Goal: Task Accomplishment & Management: Complete application form

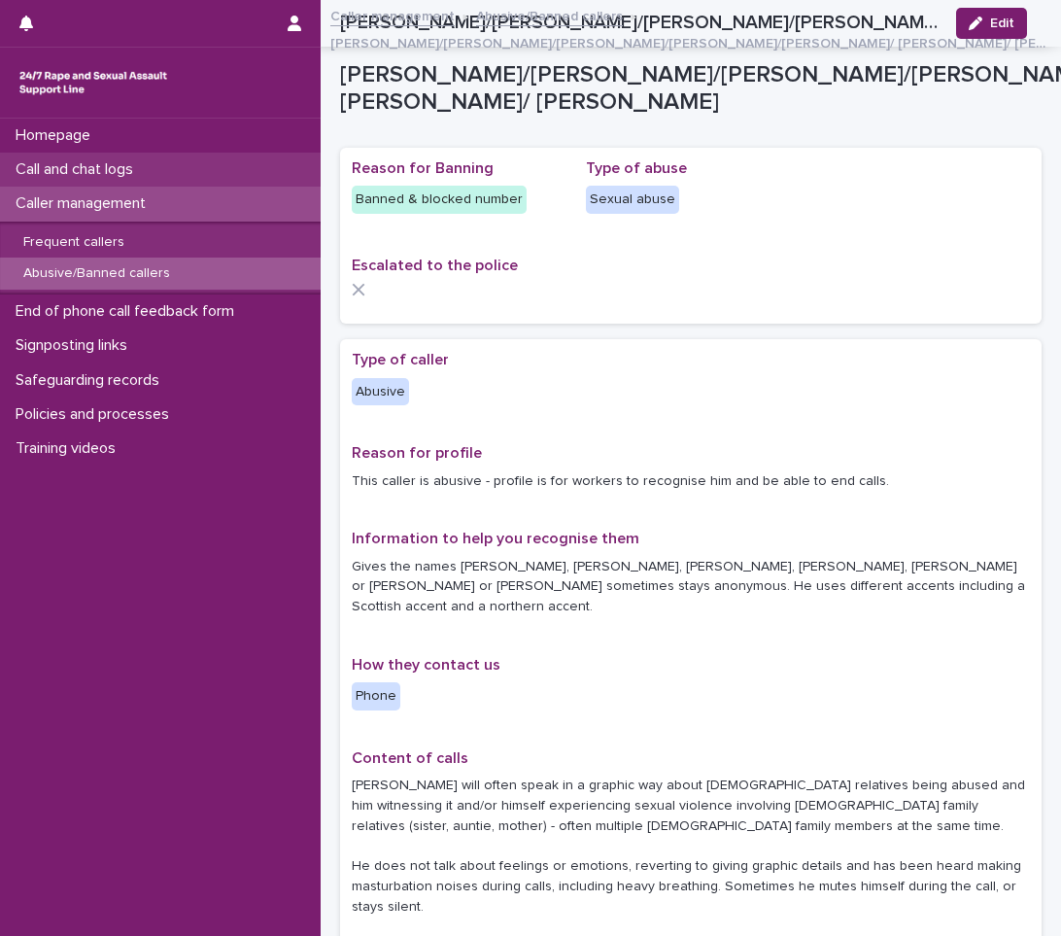
scroll to position [166, 0]
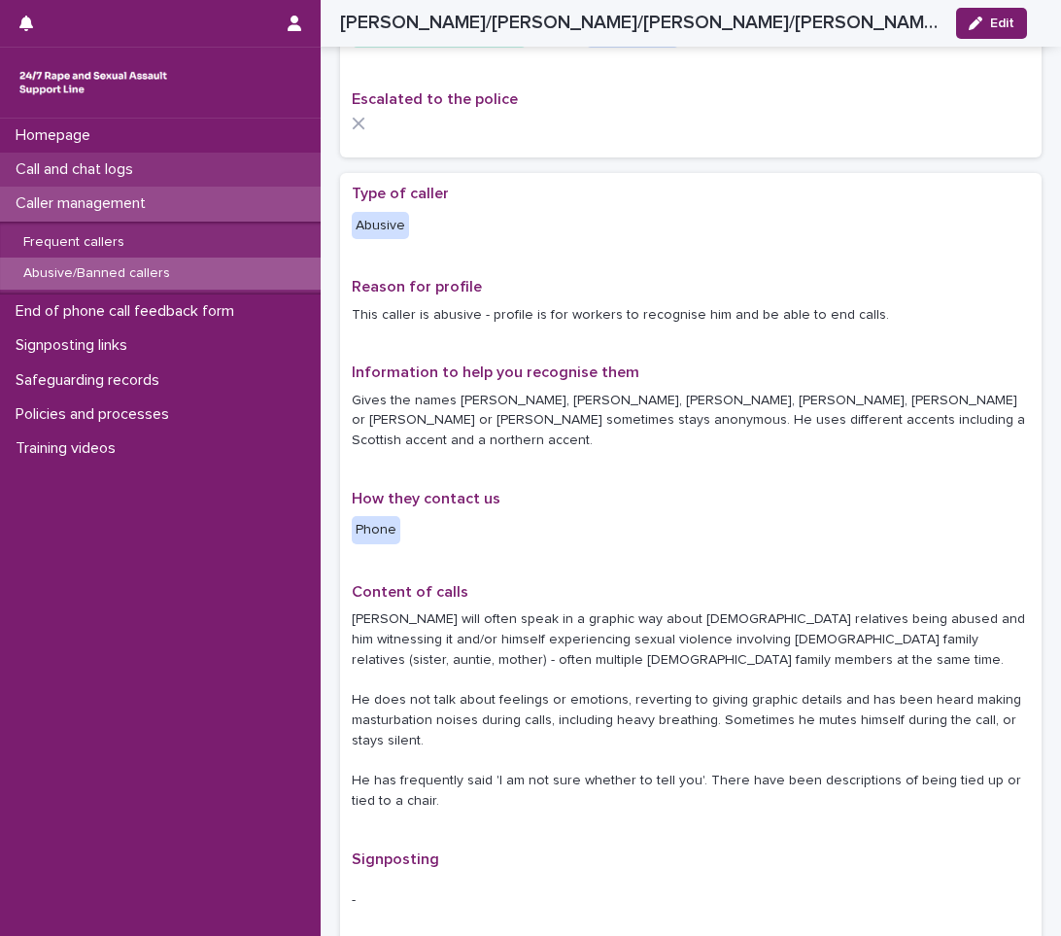
click at [144, 170] on p "Call and chat logs" at bounding box center [78, 169] width 141 height 18
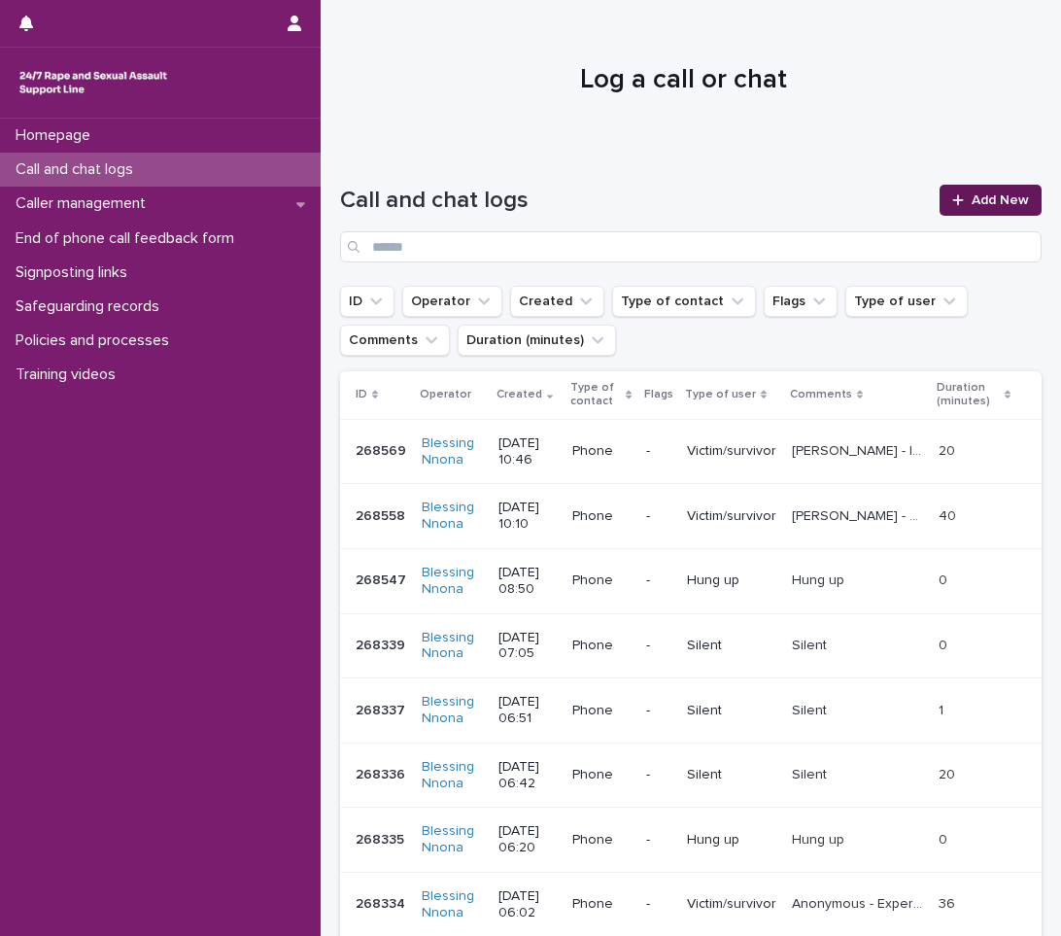
click at [976, 201] on span "Add New" at bounding box center [1000, 200] width 57 height 14
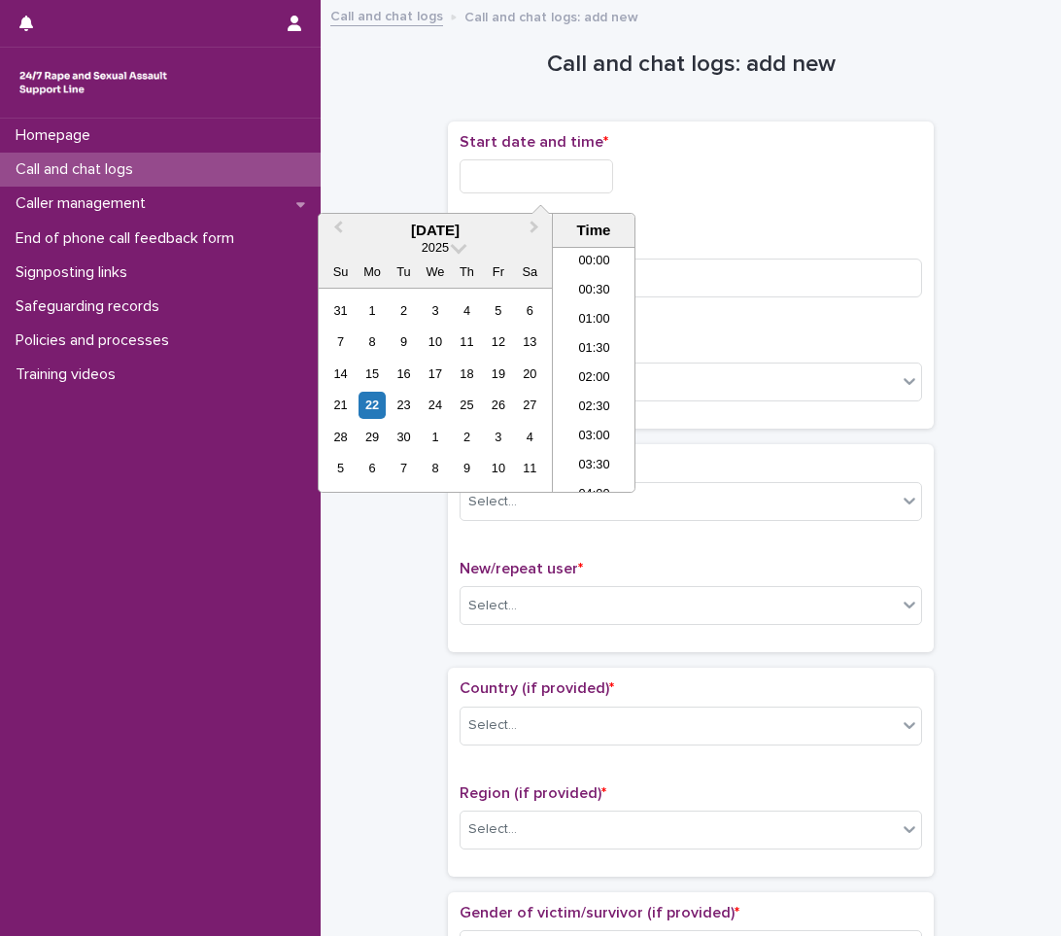
click at [506, 176] on input "text" at bounding box center [537, 176] width 154 height 34
click at [367, 400] on div "22" at bounding box center [371, 405] width 26 height 26
click at [570, 326] on li "11:00" at bounding box center [594, 339] width 83 height 29
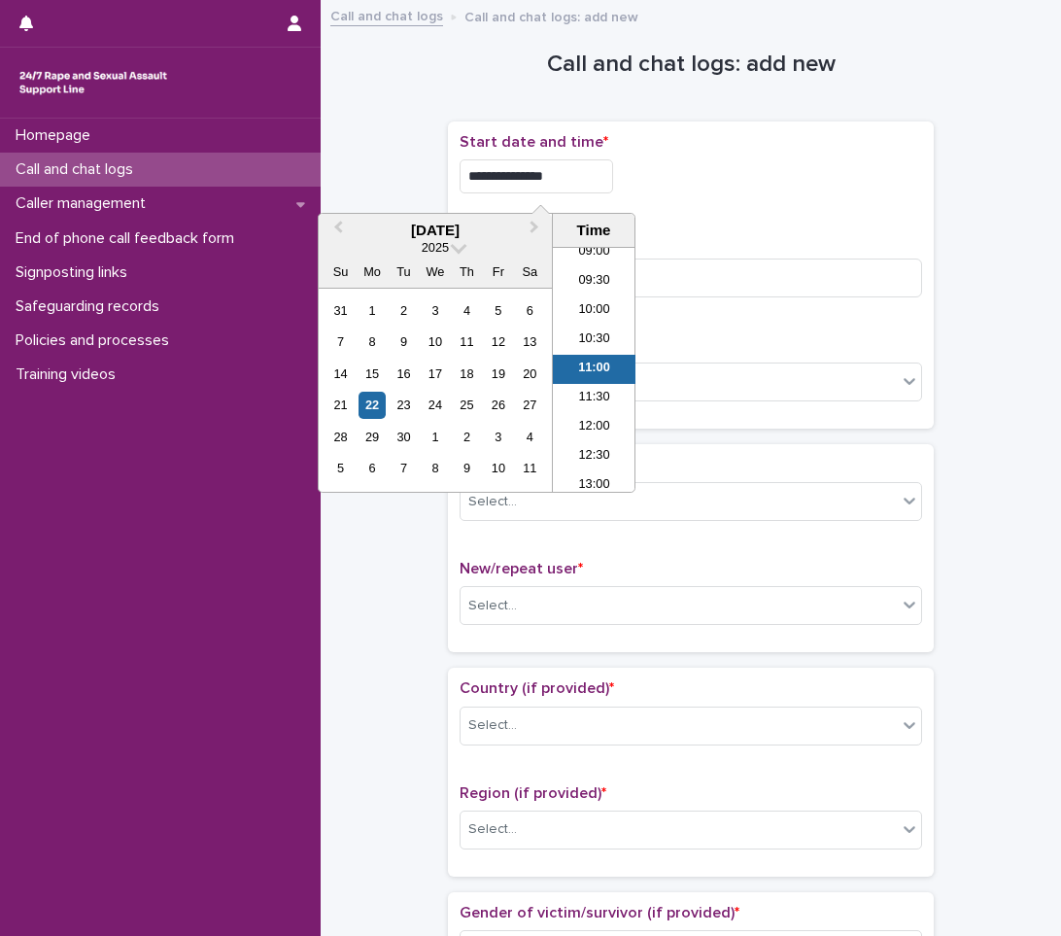
click at [590, 175] on input "**********" at bounding box center [537, 176] width 154 height 34
type input "**********"
click at [755, 282] on input at bounding box center [691, 277] width 462 height 39
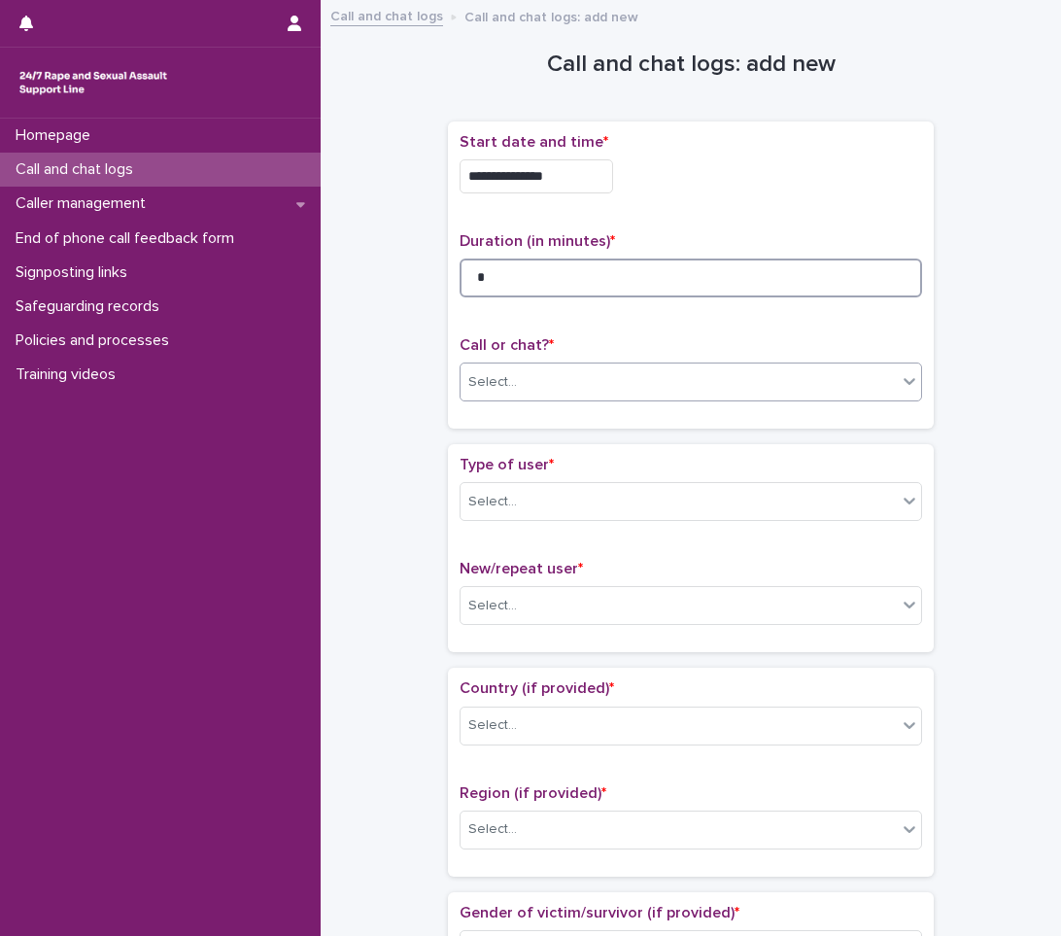
type input "*"
click at [673, 389] on div "Select..." at bounding box center [679, 382] width 436 height 32
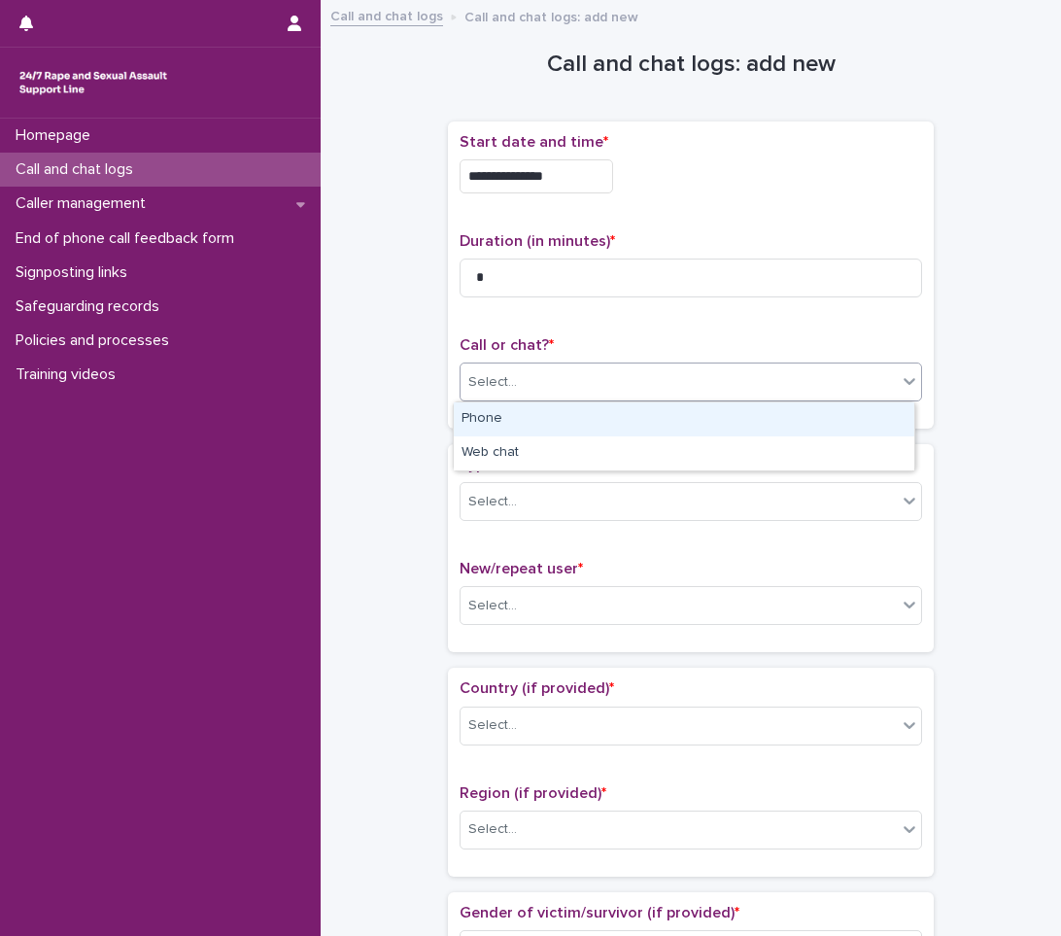
click at [591, 417] on div "Phone" at bounding box center [684, 419] width 461 height 34
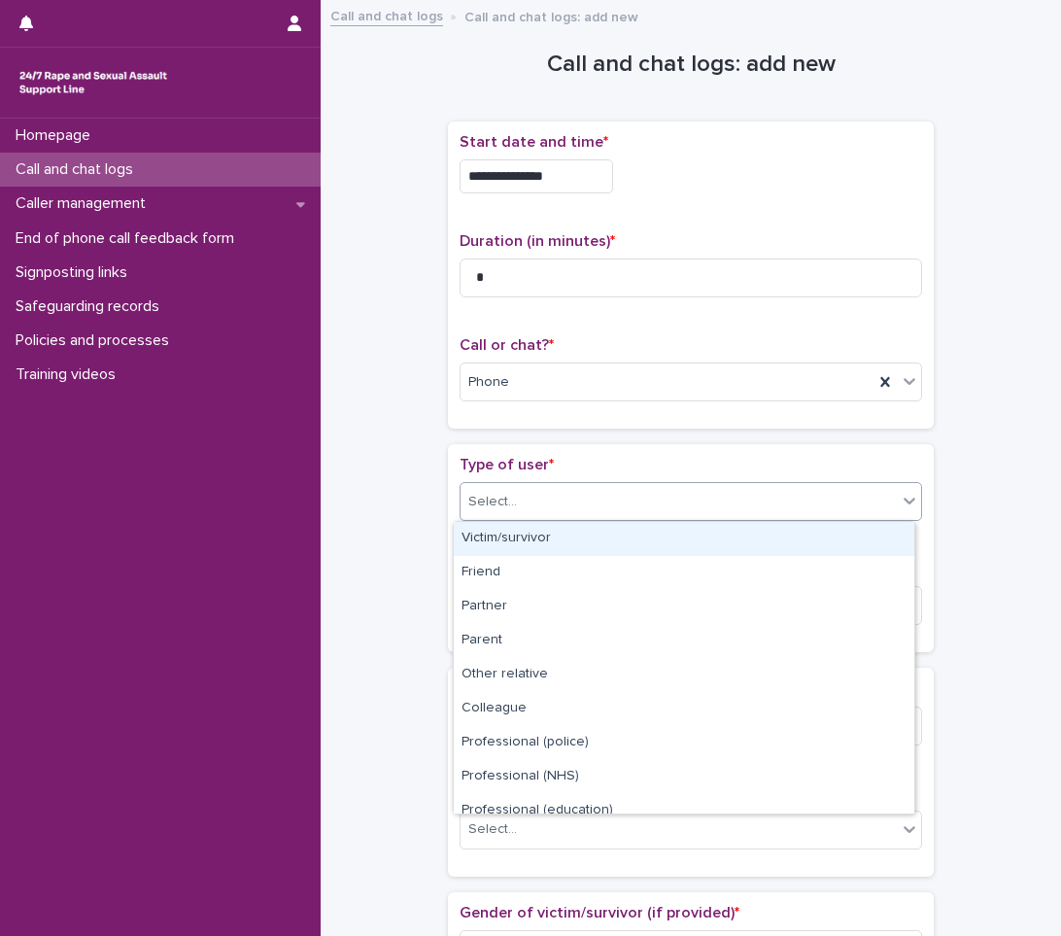
click at [514, 503] on div "Select..." at bounding box center [679, 502] width 436 height 32
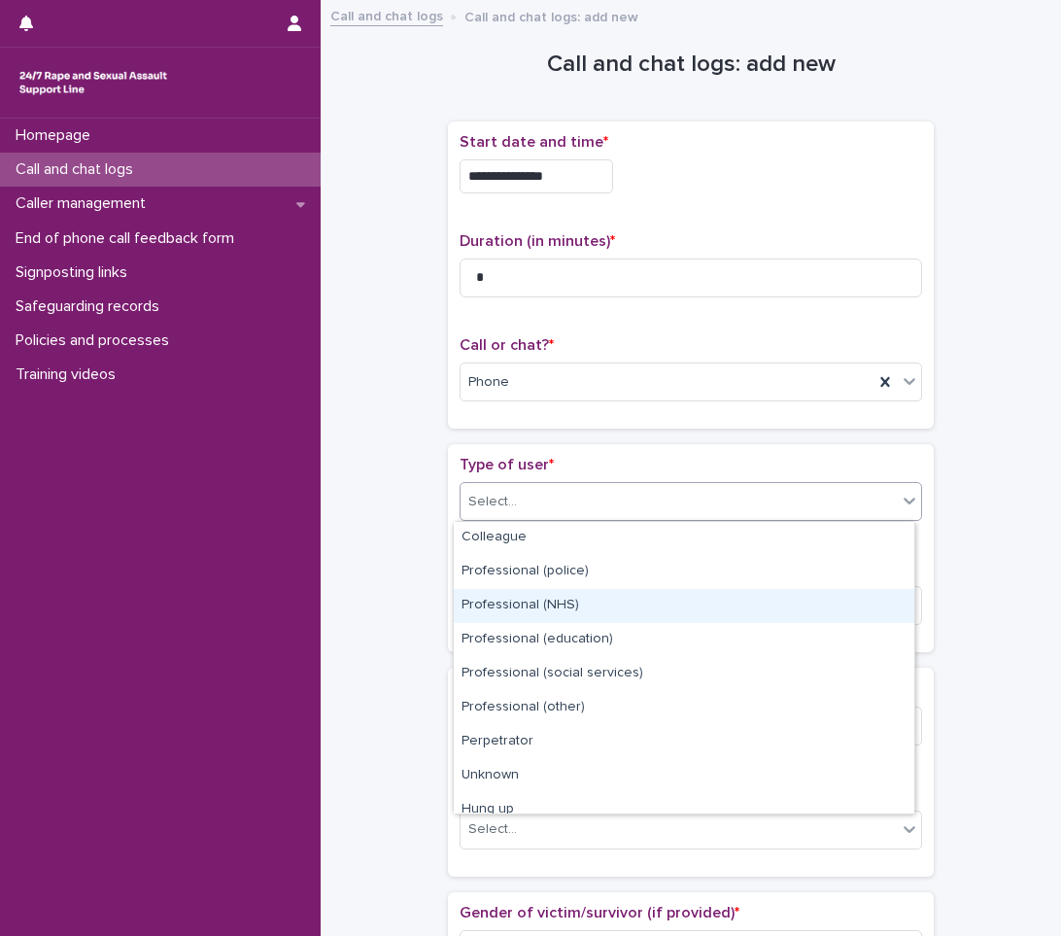
scroll to position [0, 0]
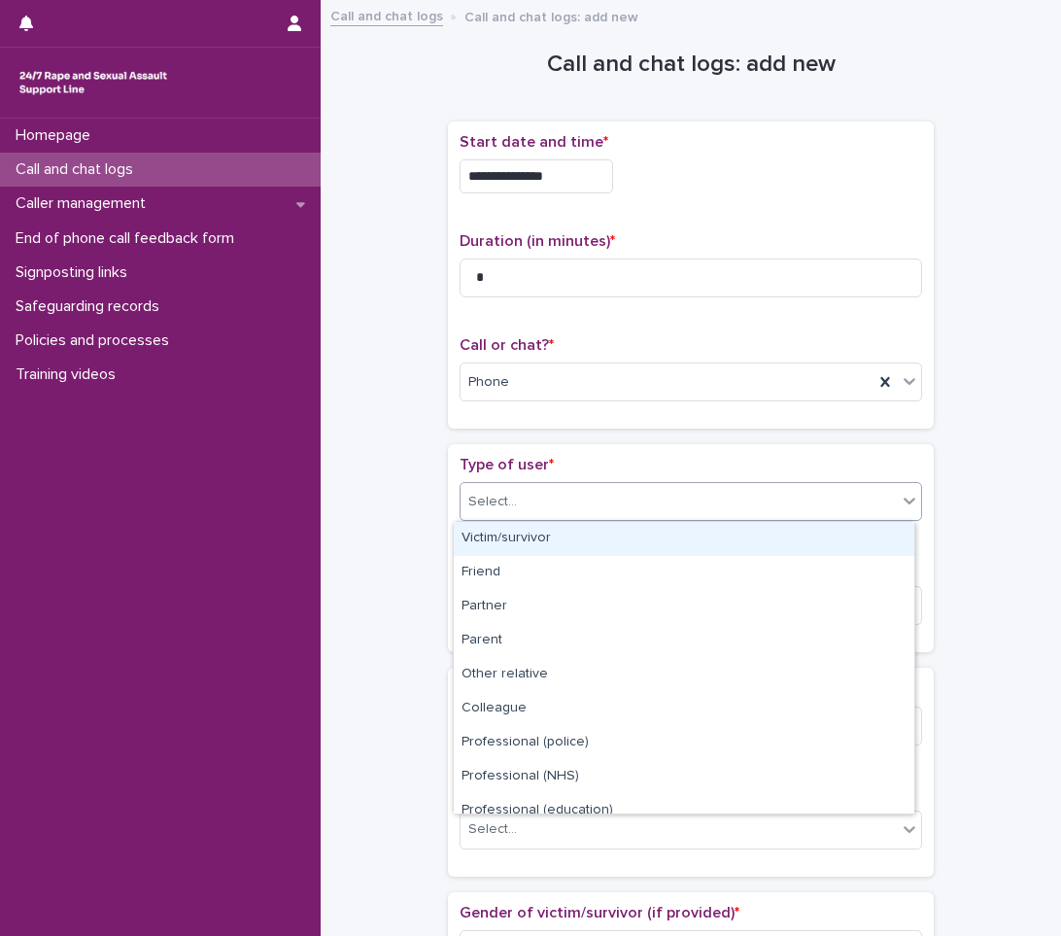
drag, startPoint x: 514, startPoint y: 557, endPoint x: 529, endPoint y: 535, distance: 26.4
click at [529, 535] on div "Victim/survivor" at bounding box center [684, 539] width 461 height 34
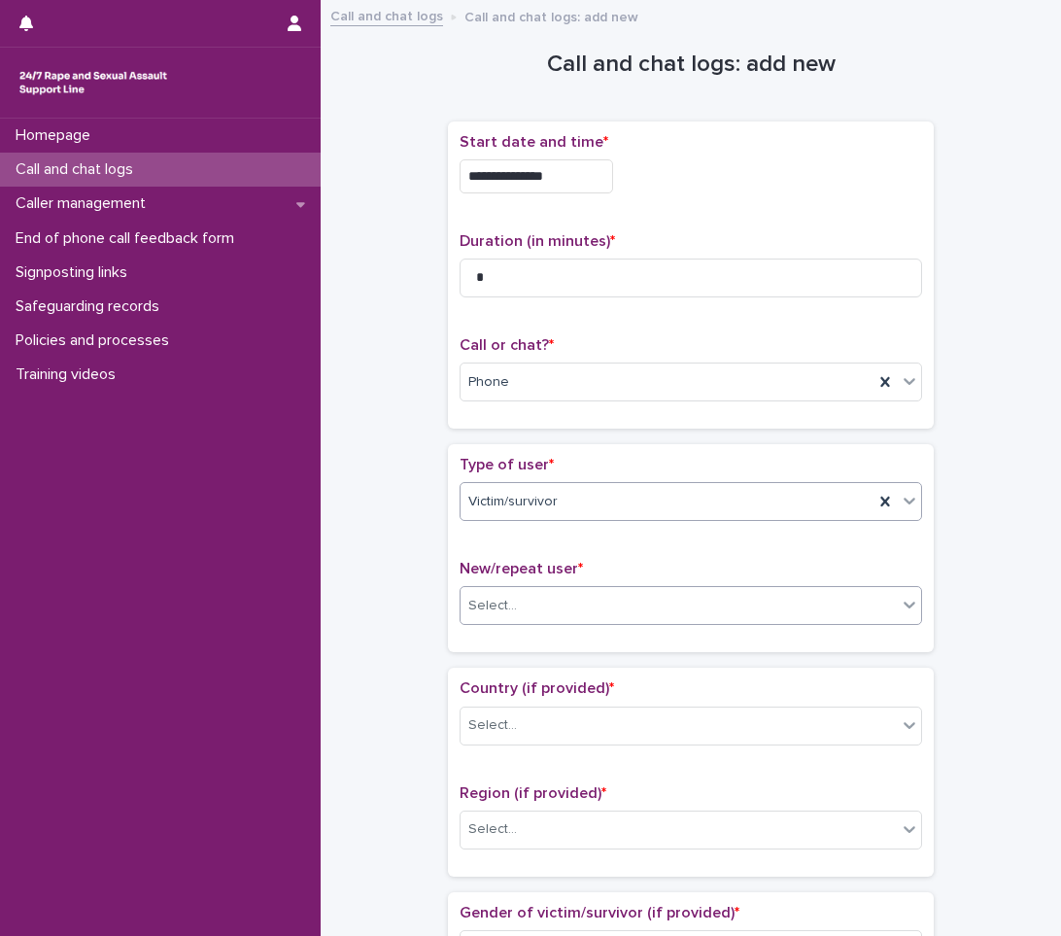
drag, startPoint x: 879, startPoint y: 607, endPoint x: 871, endPoint y: 615, distance: 11.7
click at [879, 608] on div "Select..." at bounding box center [679, 606] width 436 height 32
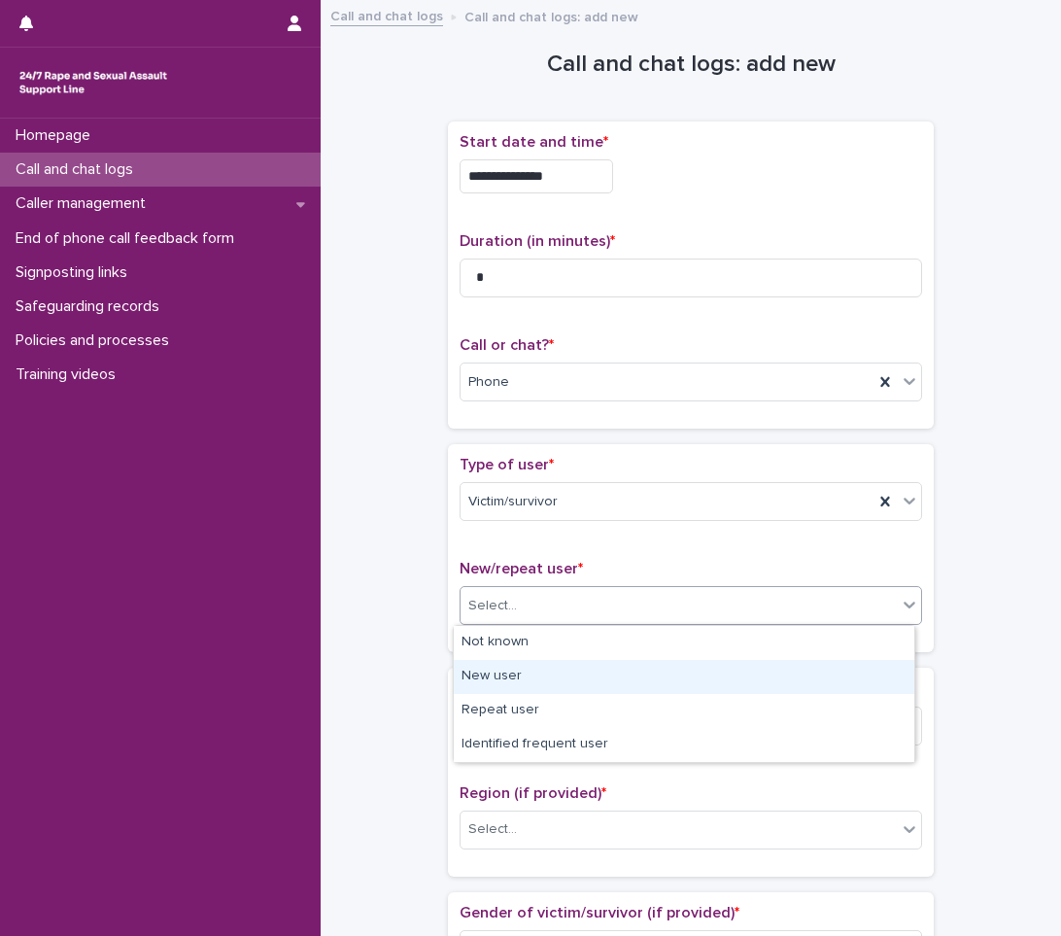
click at [548, 671] on div "New user" at bounding box center [684, 677] width 461 height 34
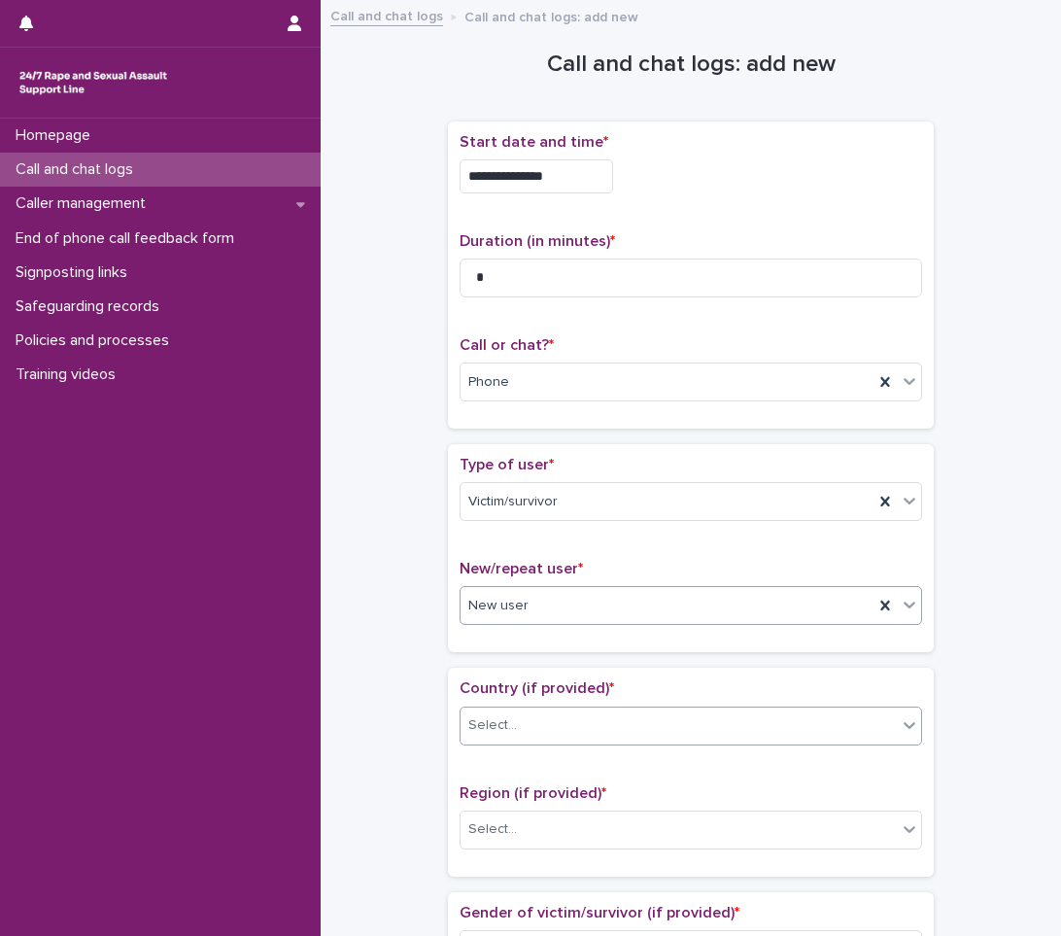
click at [528, 728] on div "Select..." at bounding box center [679, 725] width 436 height 32
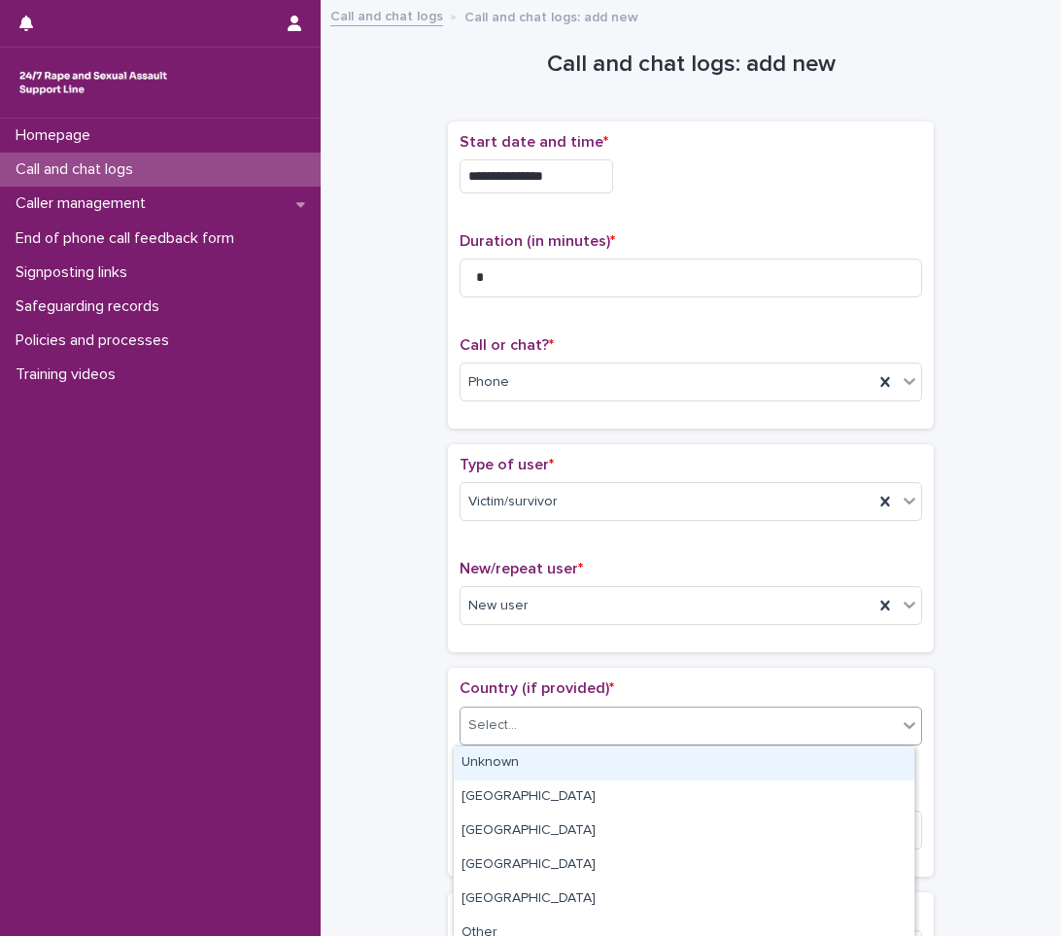
click at [508, 767] on div "Unknown" at bounding box center [684, 763] width 461 height 34
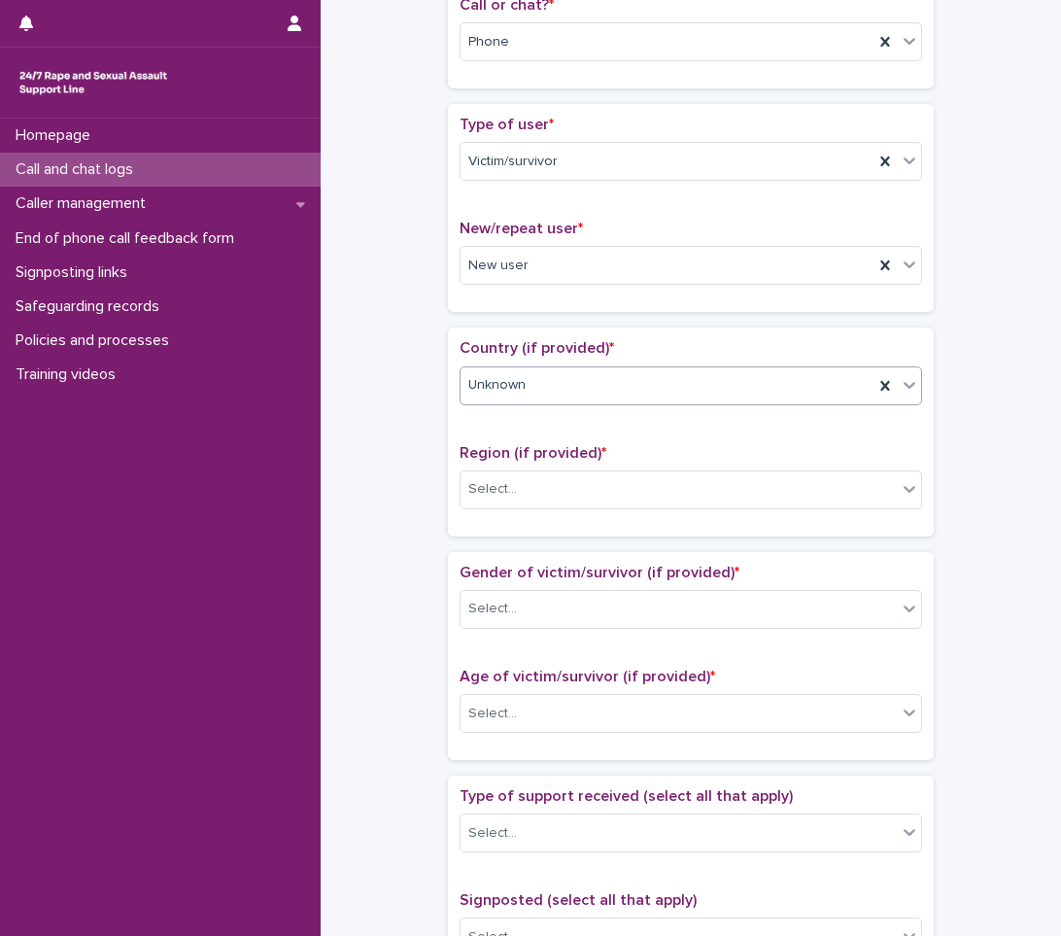
scroll to position [389, 0]
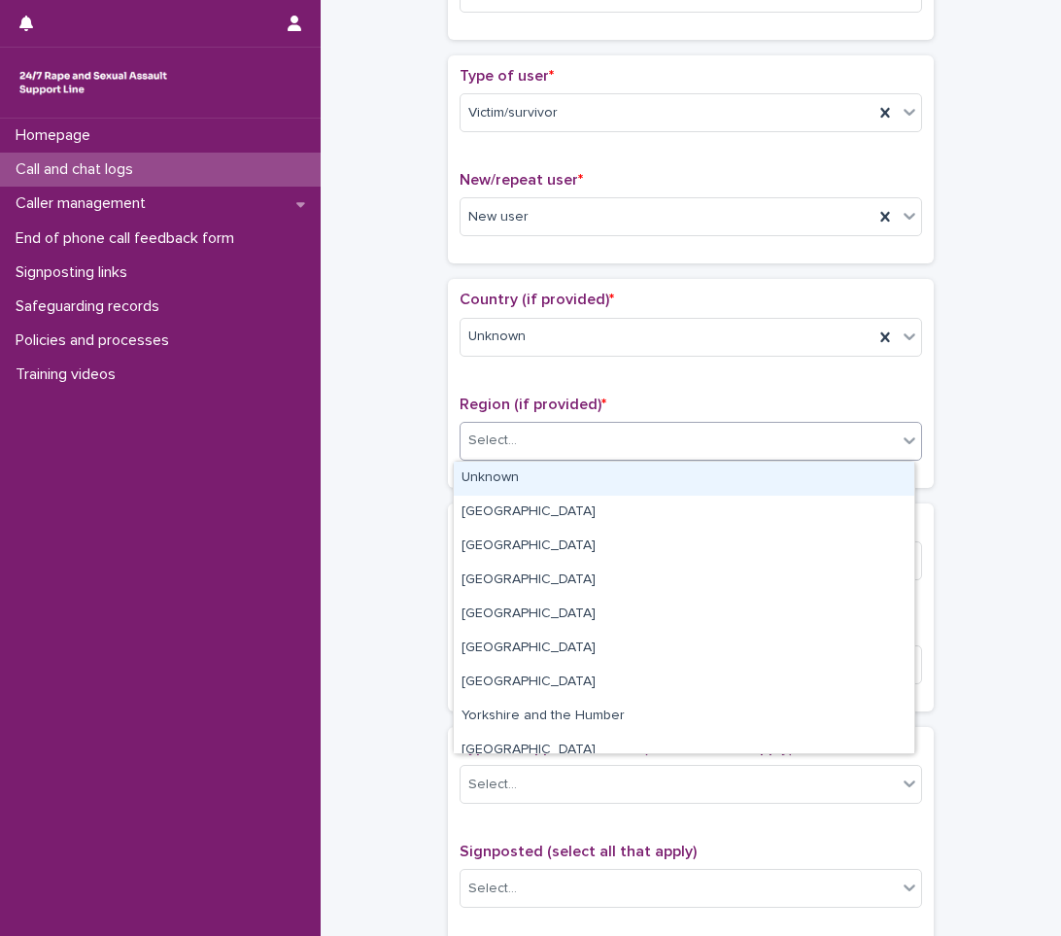
click at [652, 438] on div "Select..." at bounding box center [679, 441] width 436 height 32
drag, startPoint x: 560, startPoint y: 474, endPoint x: 533, endPoint y: 523, distance: 55.2
click at [560, 475] on div "Unknown" at bounding box center [684, 478] width 461 height 34
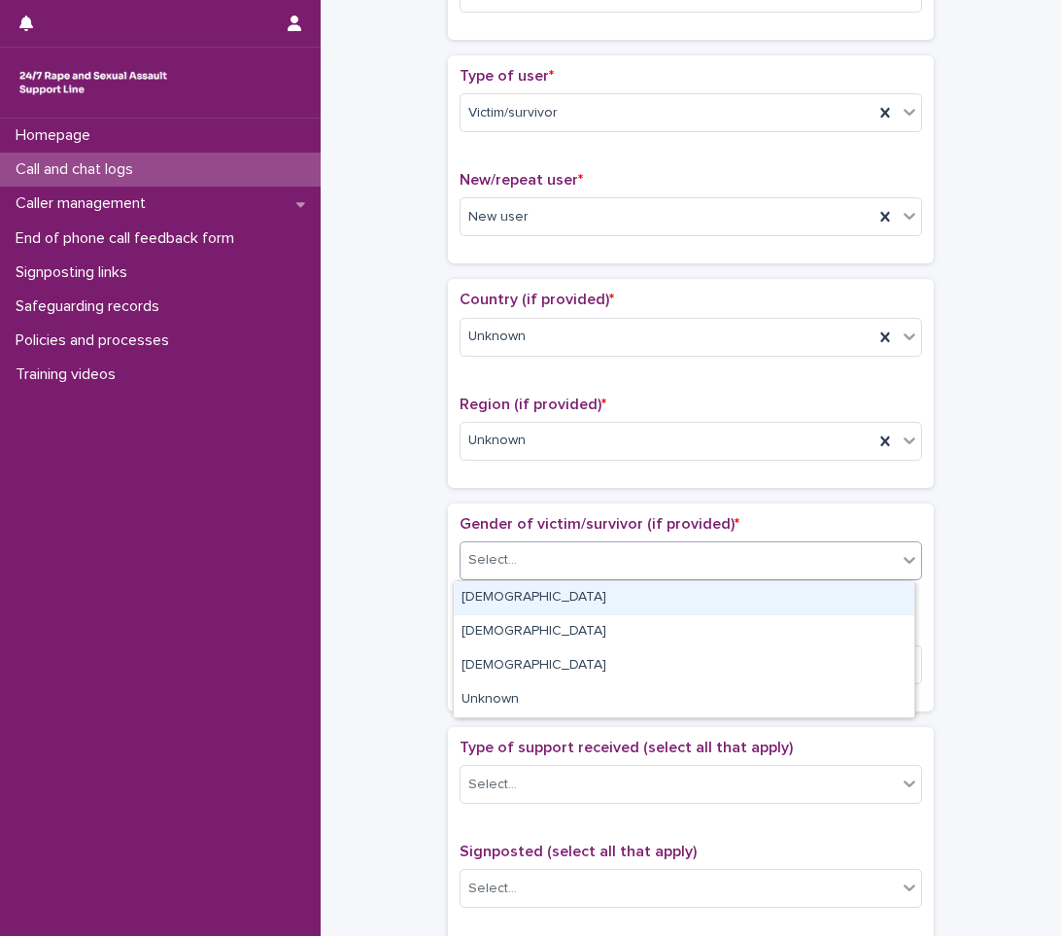
click at [521, 569] on div "Select..." at bounding box center [679, 560] width 436 height 32
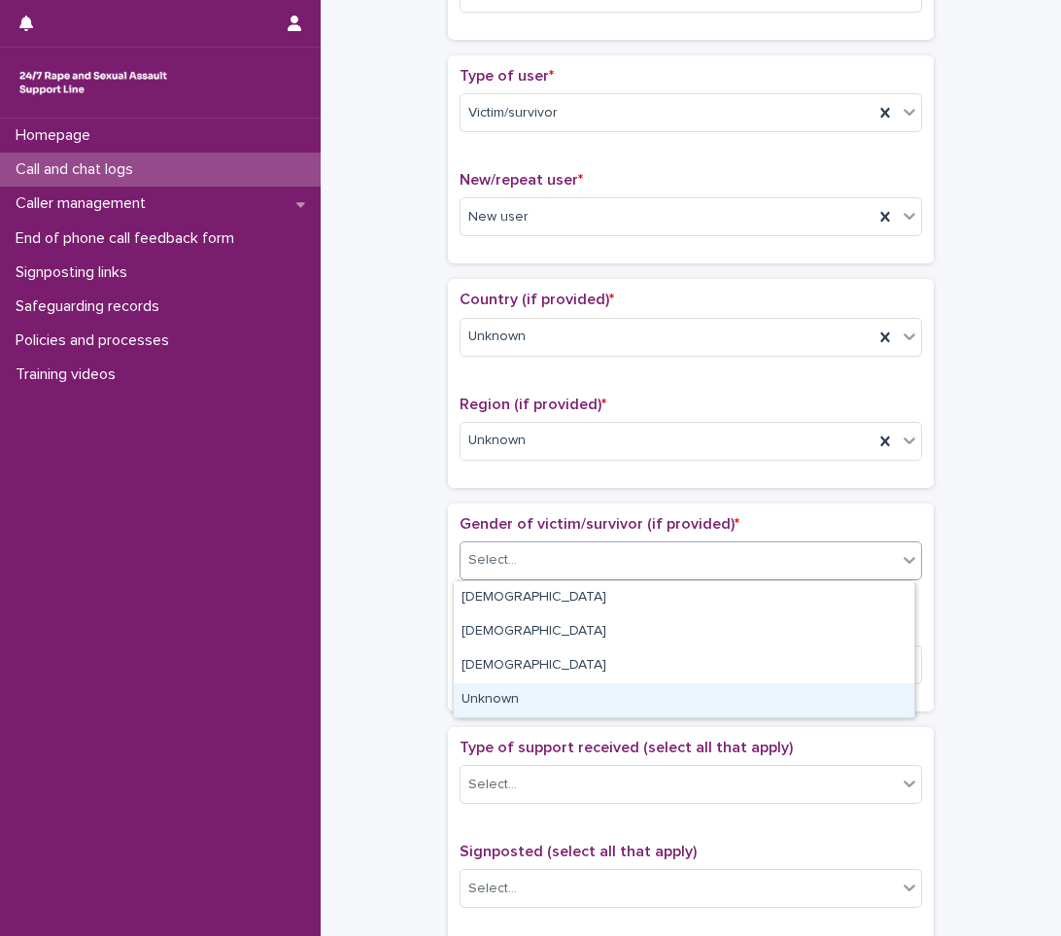
click at [496, 692] on div "Unknown" at bounding box center [684, 700] width 461 height 34
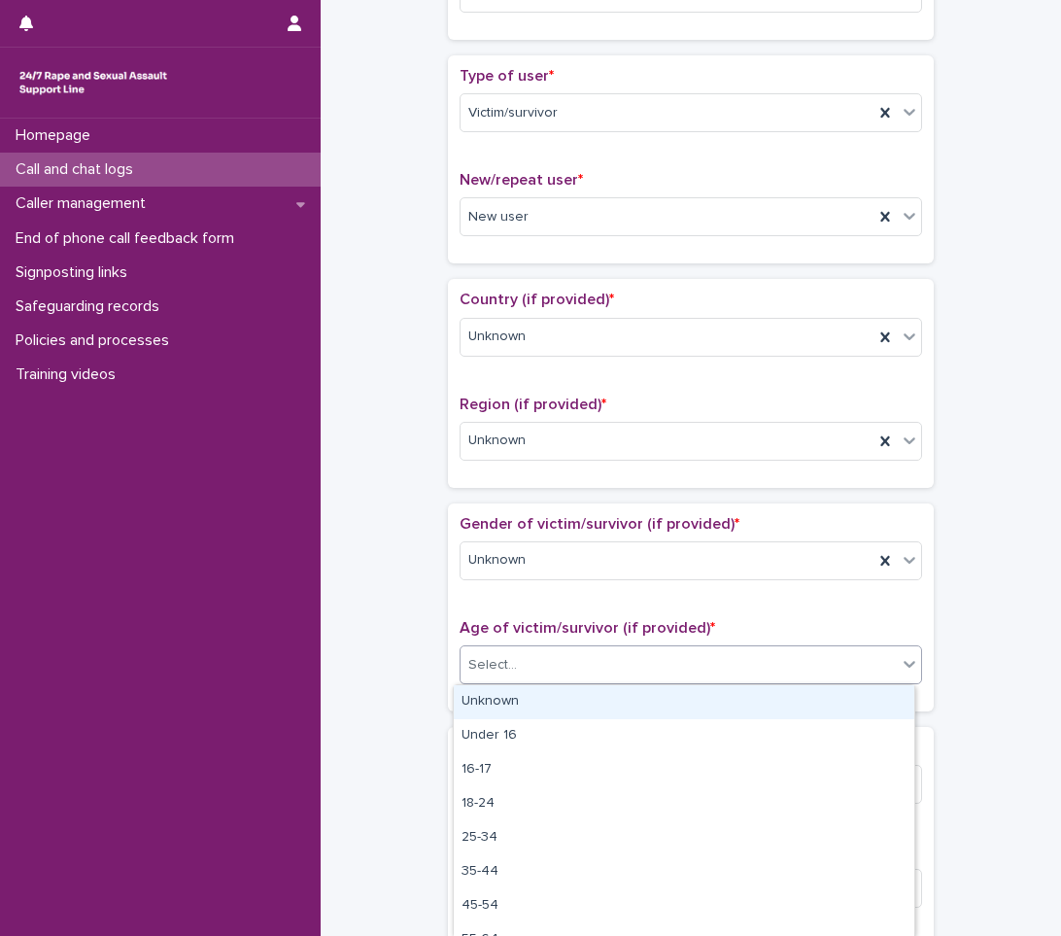
click at [517, 659] on div "Select..." at bounding box center [679, 665] width 436 height 32
click at [506, 697] on div "Unknown" at bounding box center [684, 702] width 461 height 34
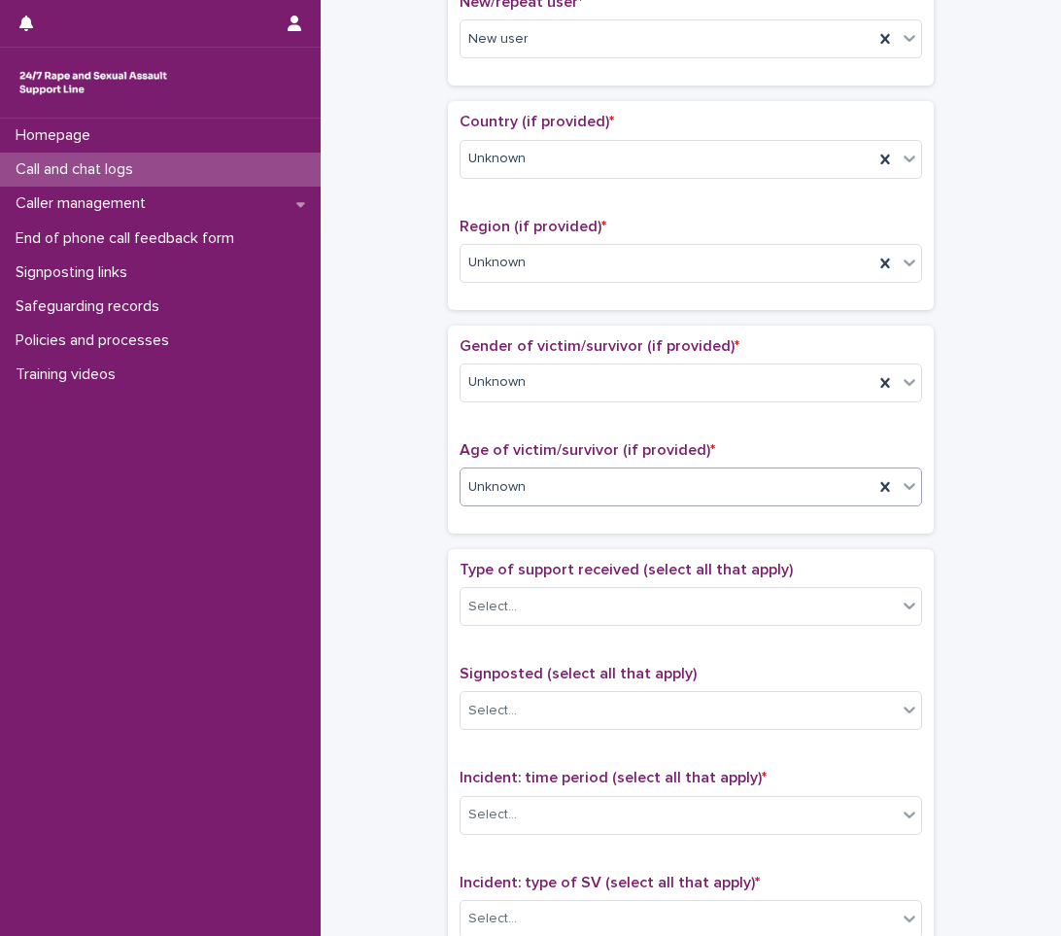
scroll to position [583, 0]
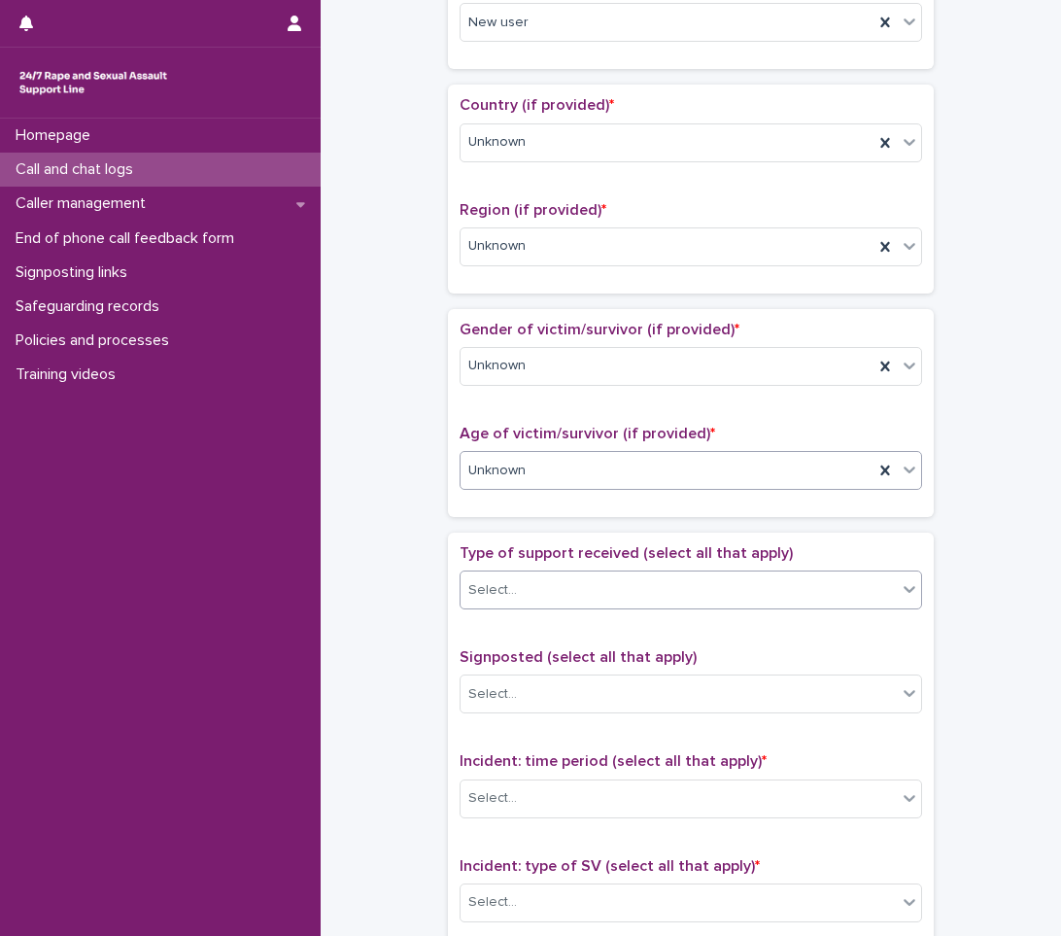
click at [550, 599] on div "Select..." at bounding box center [679, 590] width 436 height 32
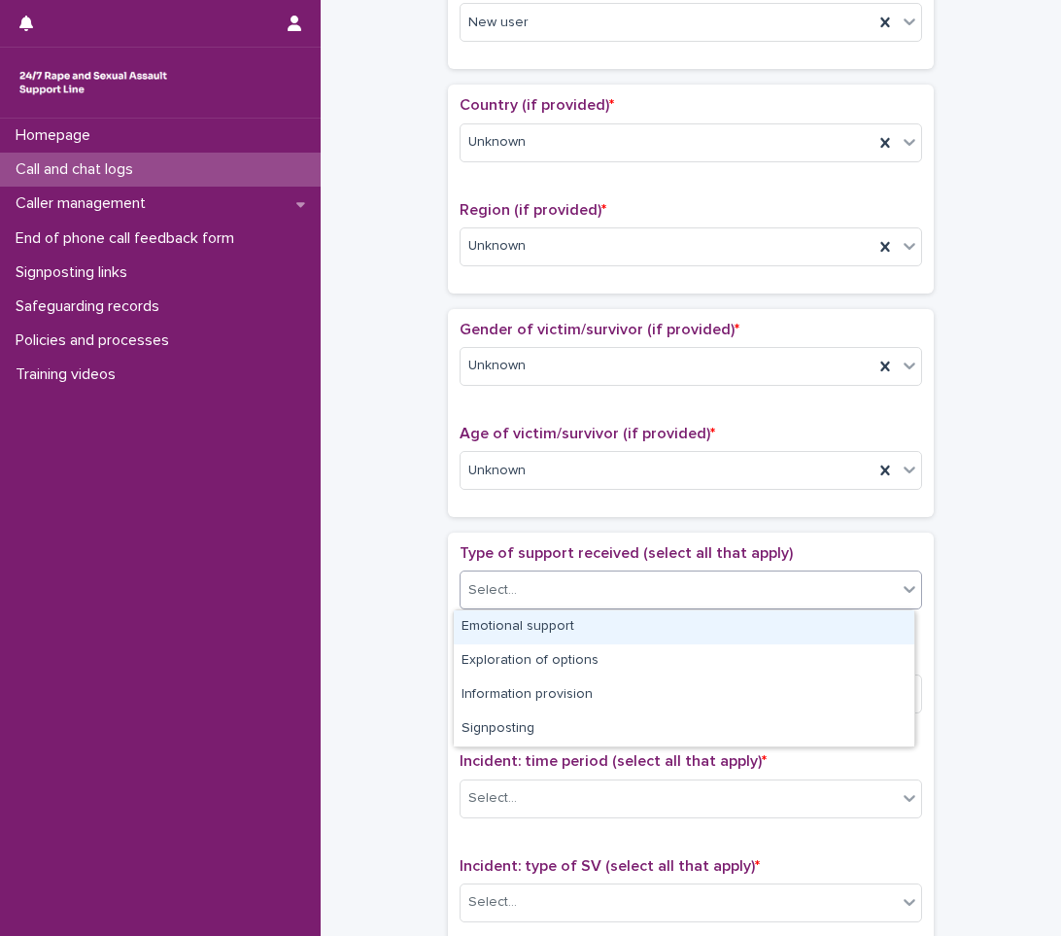
click at [521, 620] on div "Emotional support" at bounding box center [684, 627] width 461 height 34
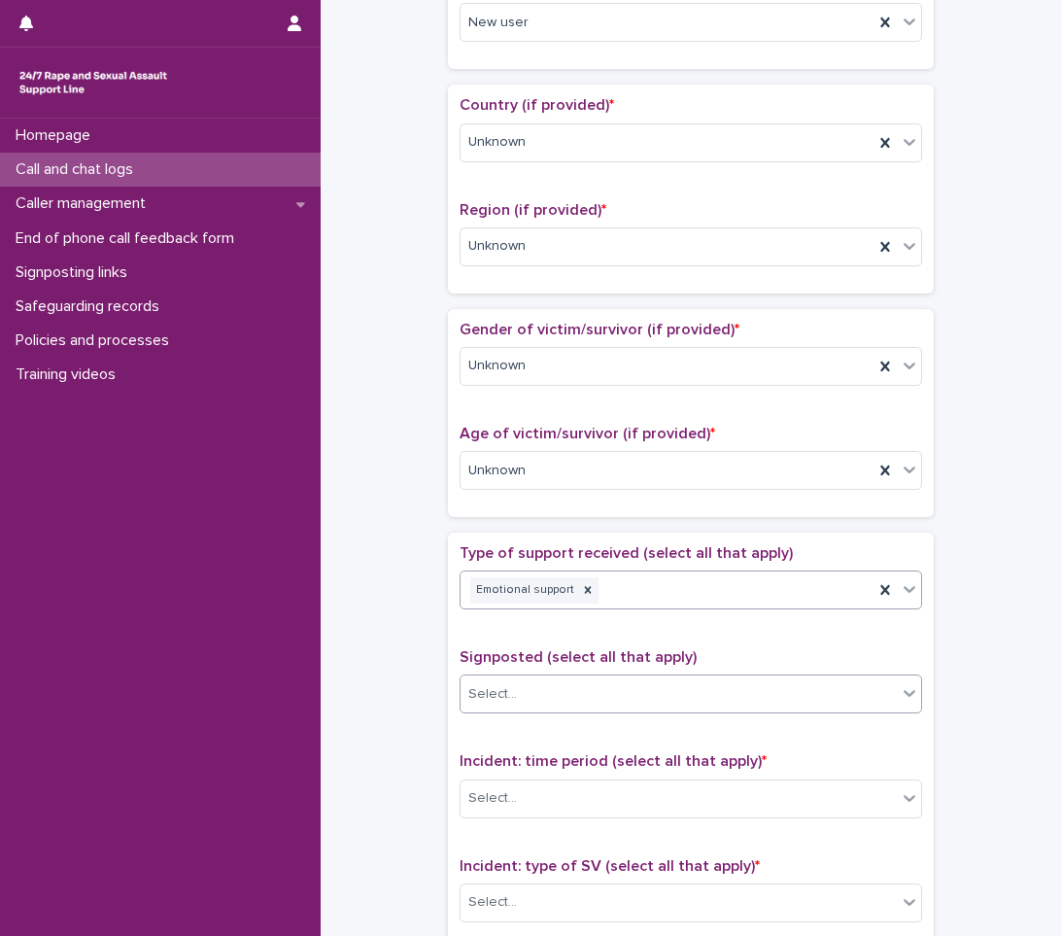
click at [523, 690] on div "Select..." at bounding box center [679, 694] width 436 height 32
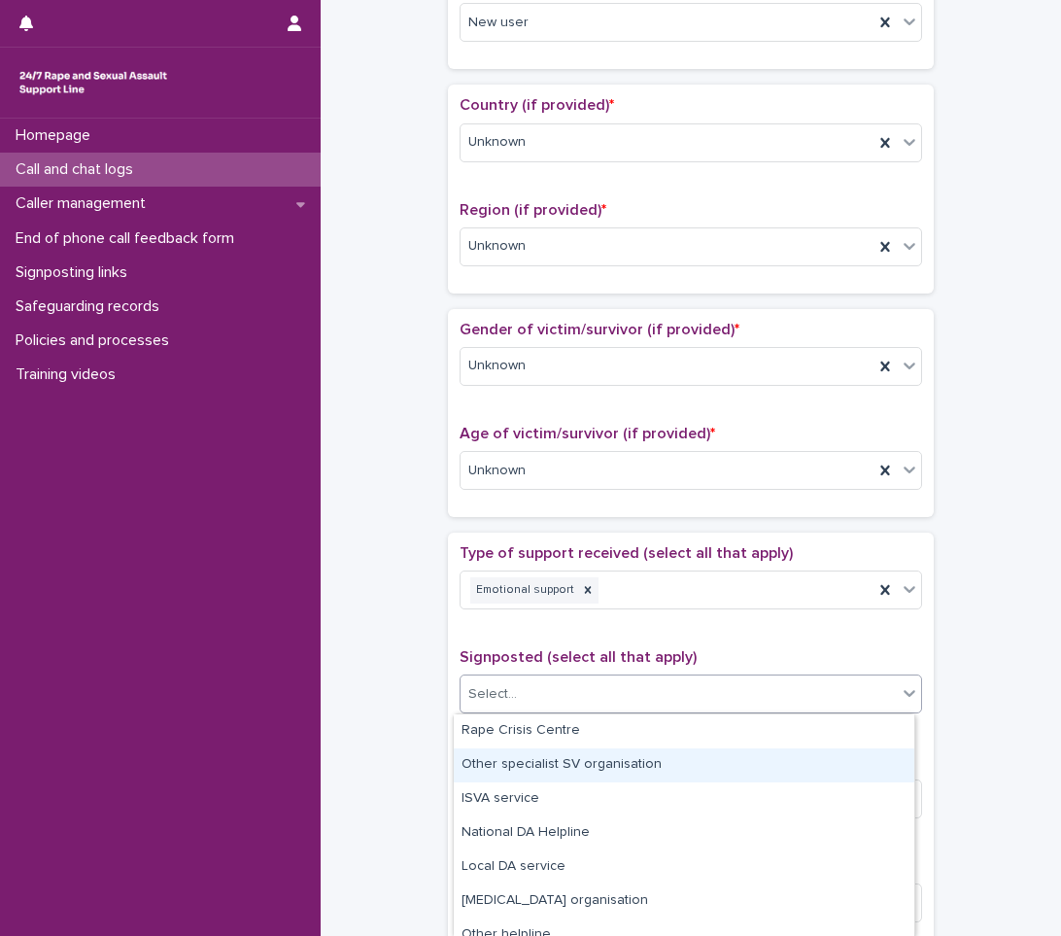
click at [393, 728] on div "**********" at bounding box center [690, 422] width 701 height 1987
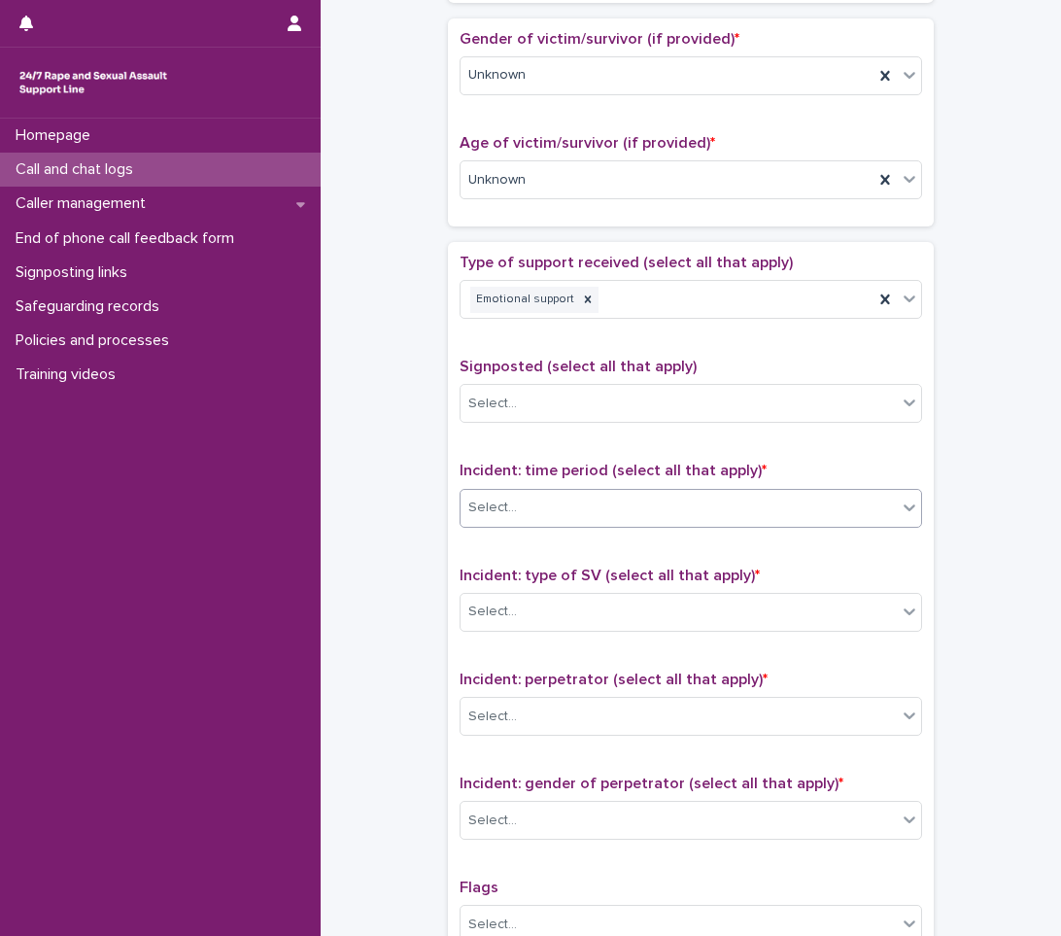
scroll to position [874, 0]
click at [574, 513] on div "Select..." at bounding box center [679, 507] width 436 height 32
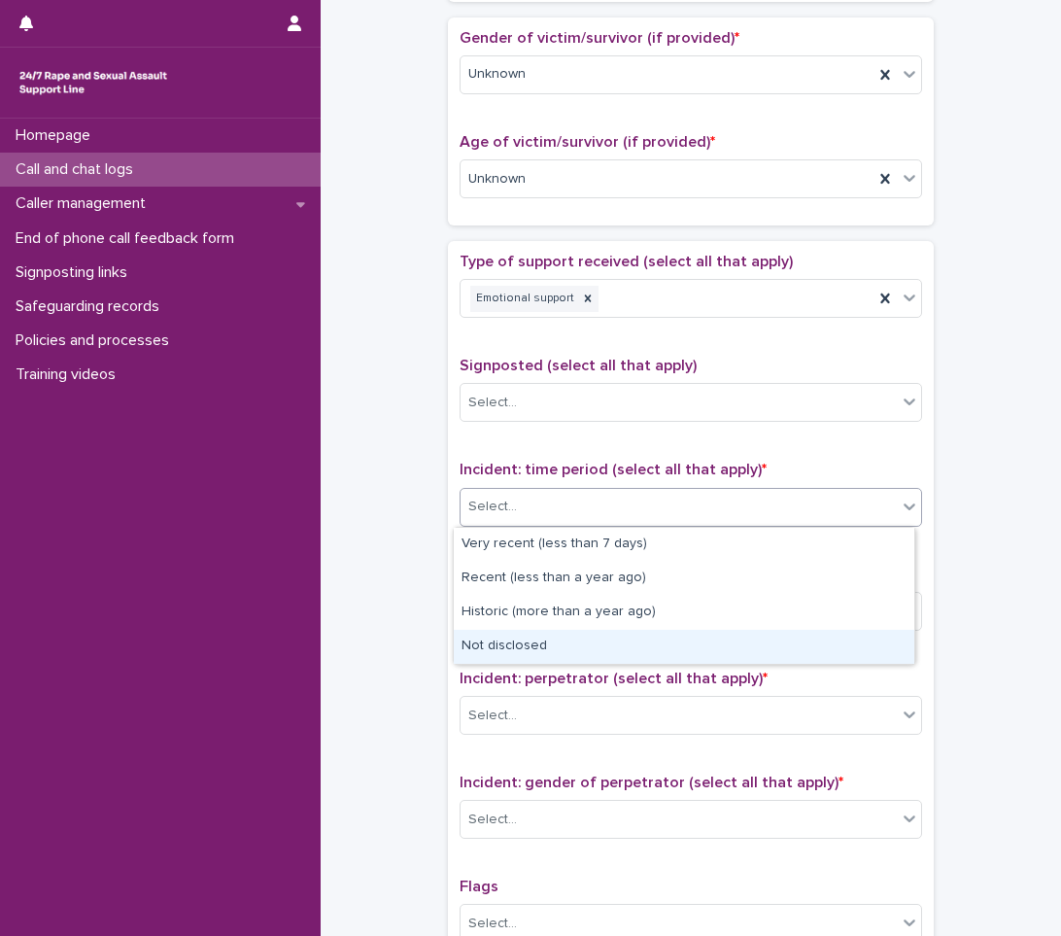
click at [499, 644] on div "Not disclosed" at bounding box center [684, 647] width 461 height 34
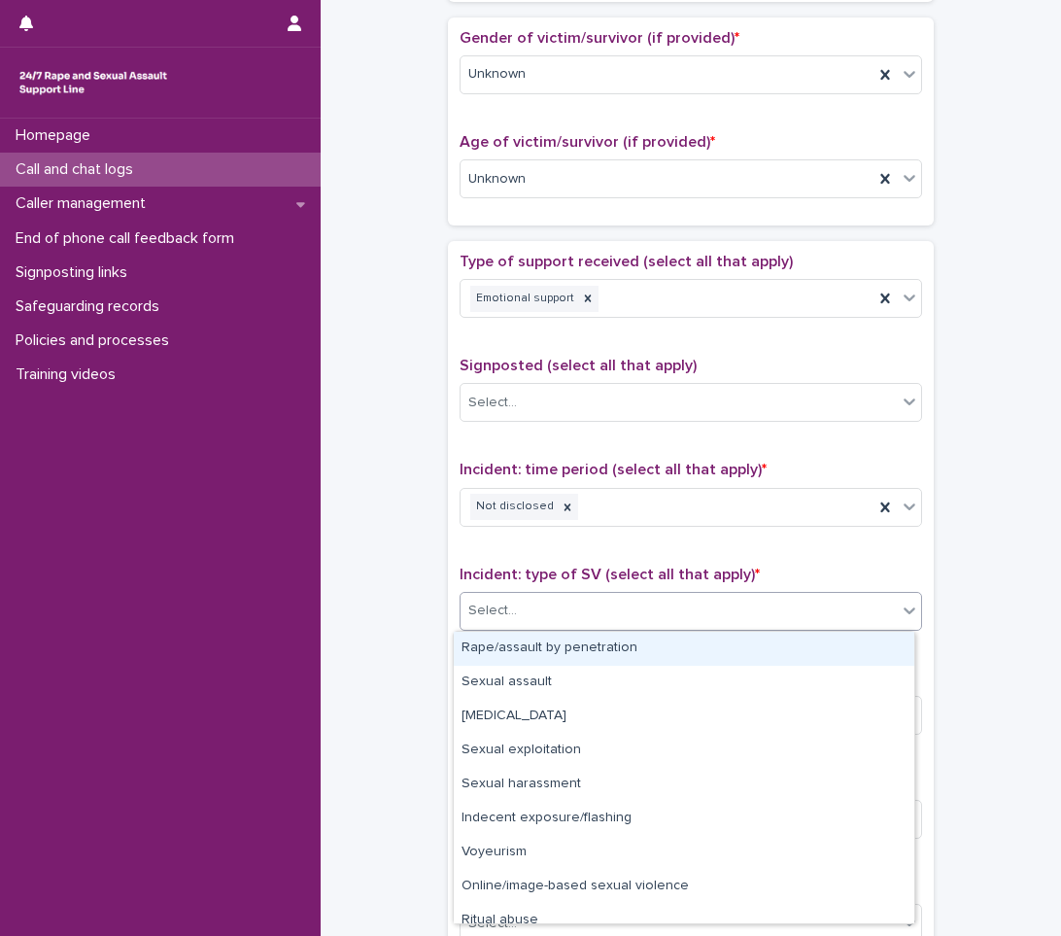
click at [517, 599] on div "Select..." at bounding box center [679, 611] width 436 height 32
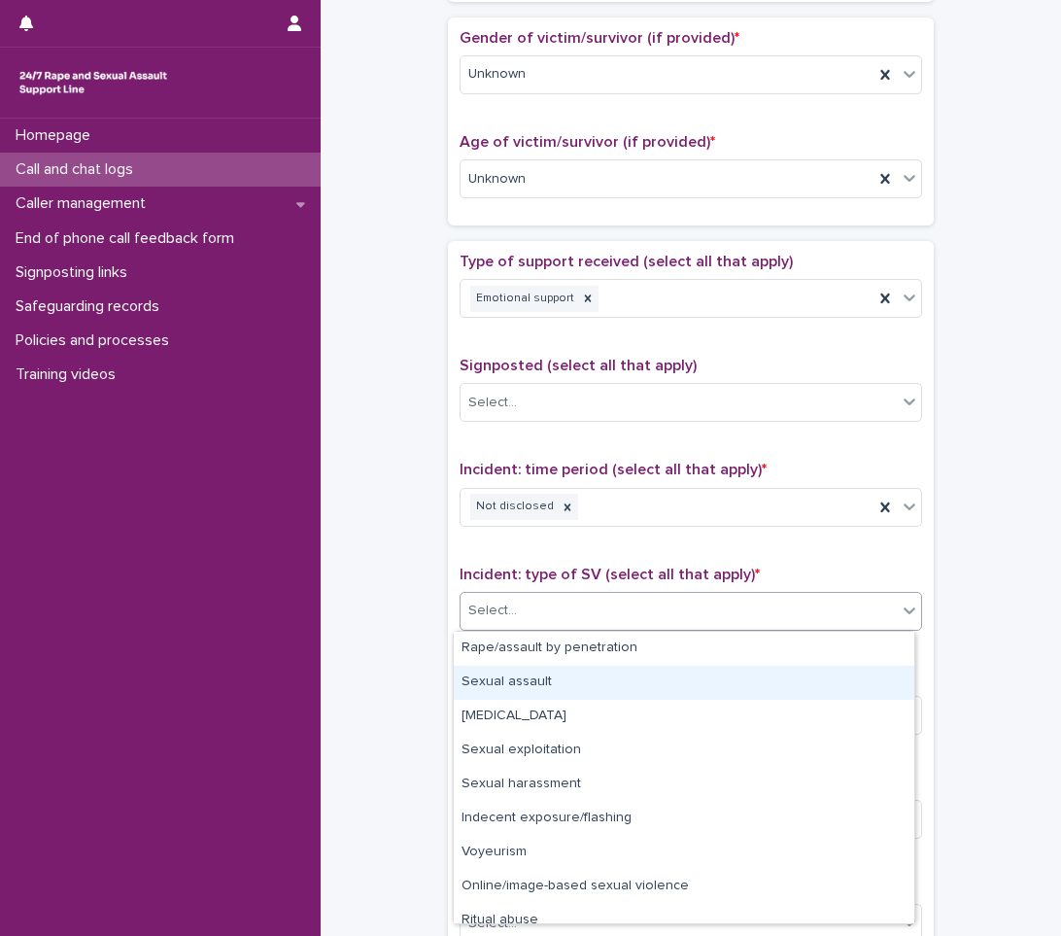
scroll to position [49, 0]
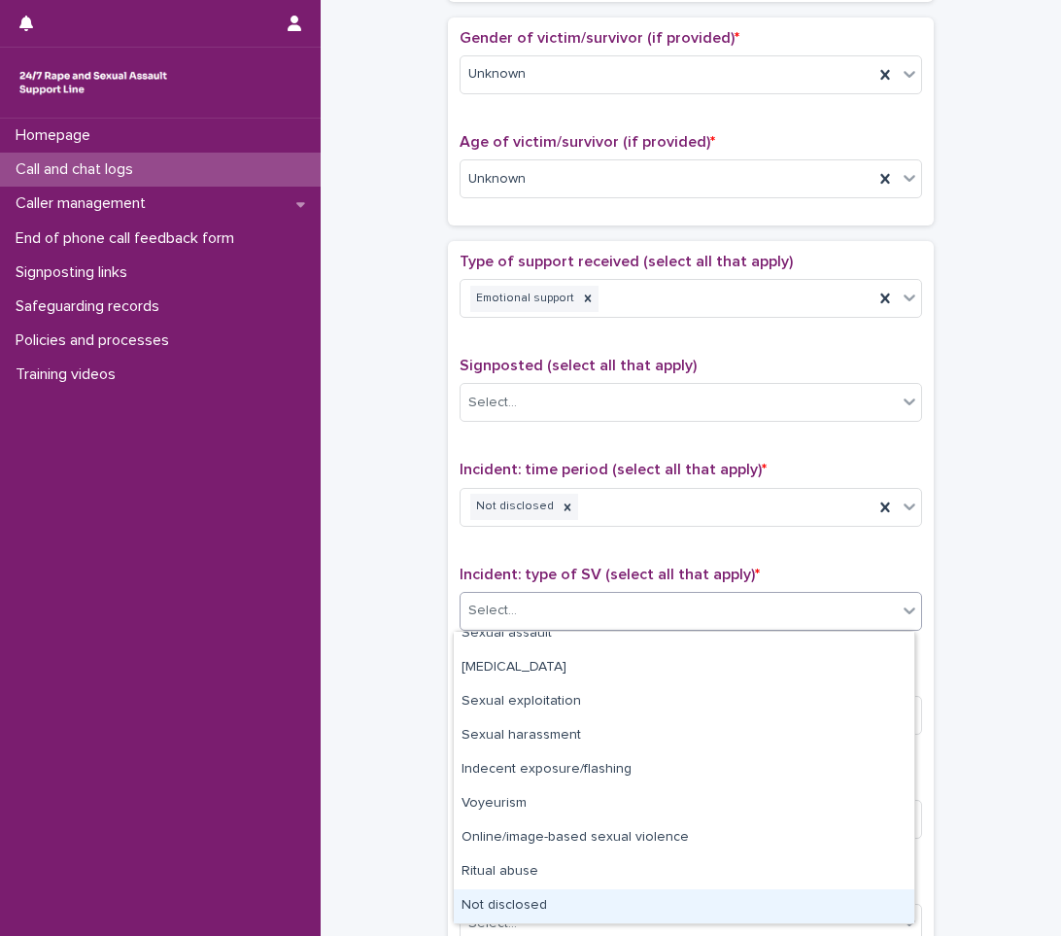
click at [583, 906] on div "Not disclosed" at bounding box center [684, 906] width 461 height 34
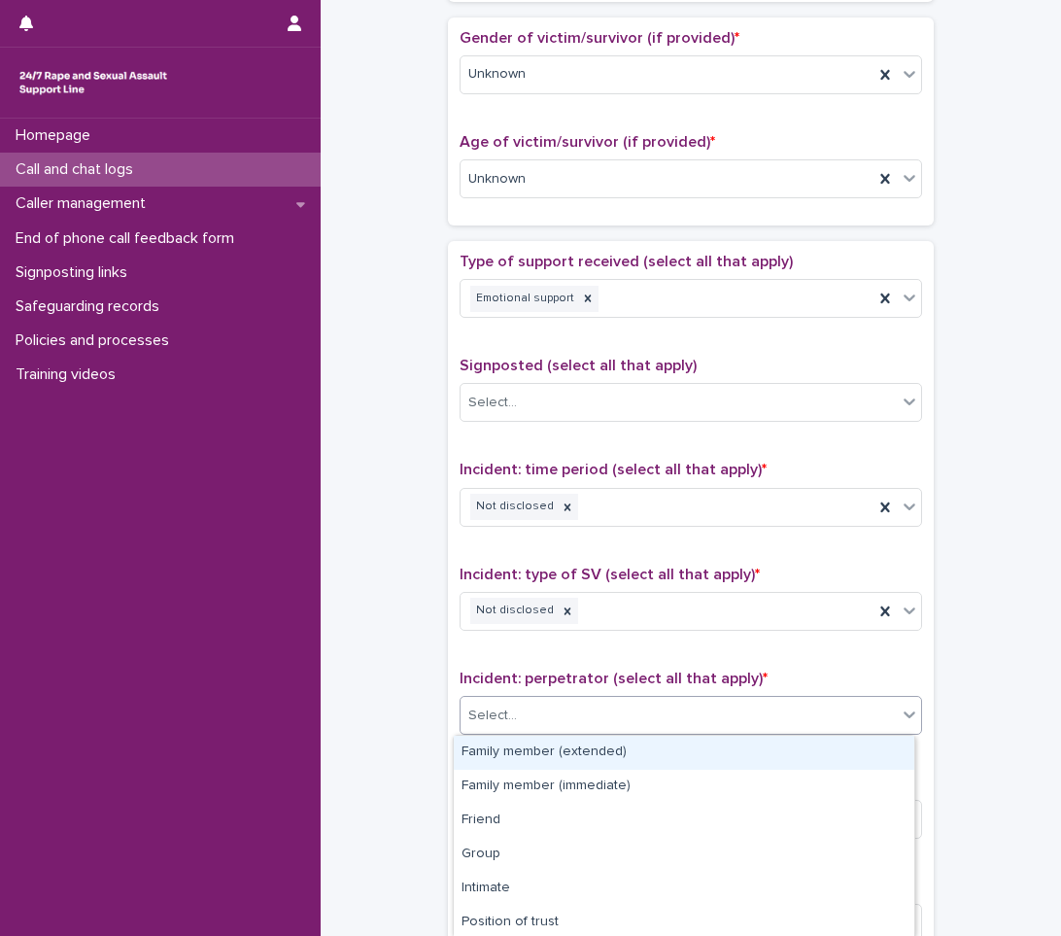
click at [595, 697] on div "Select..." at bounding box center [691, 715] width 462 height 39
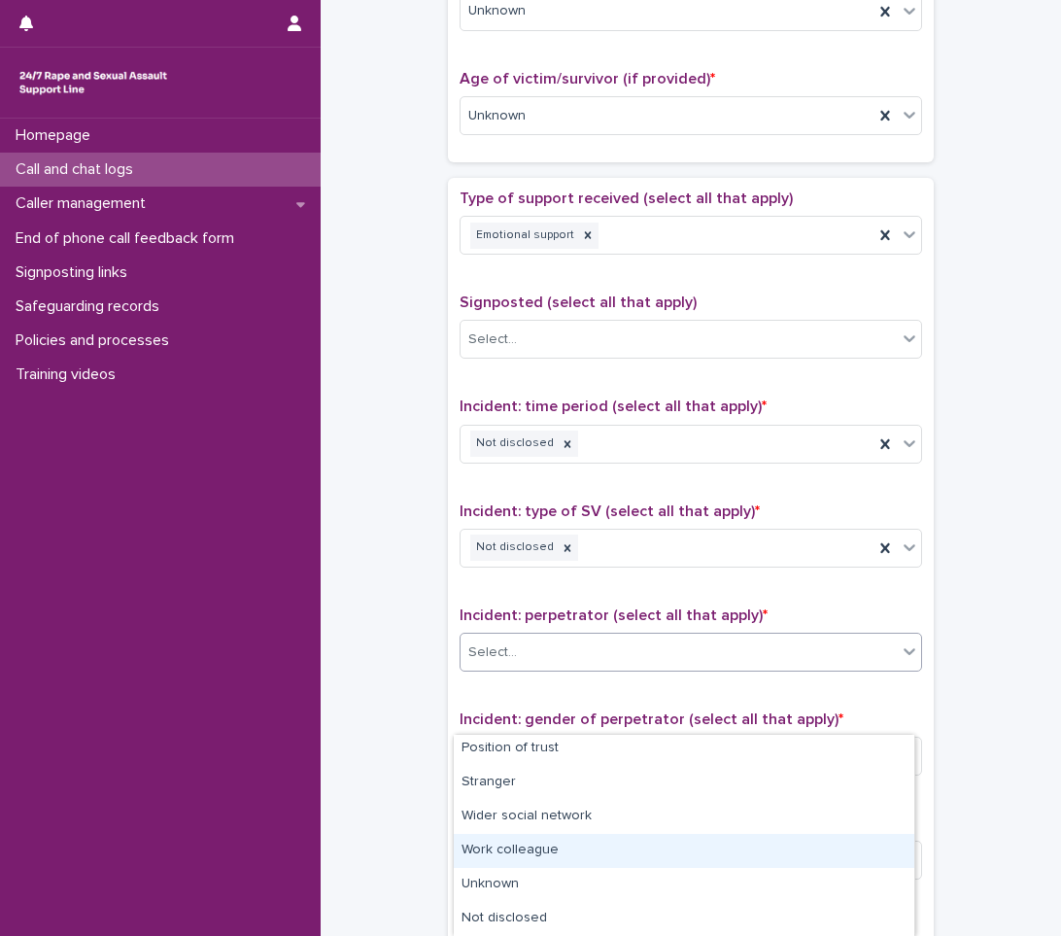
scroll to position [972, 0]
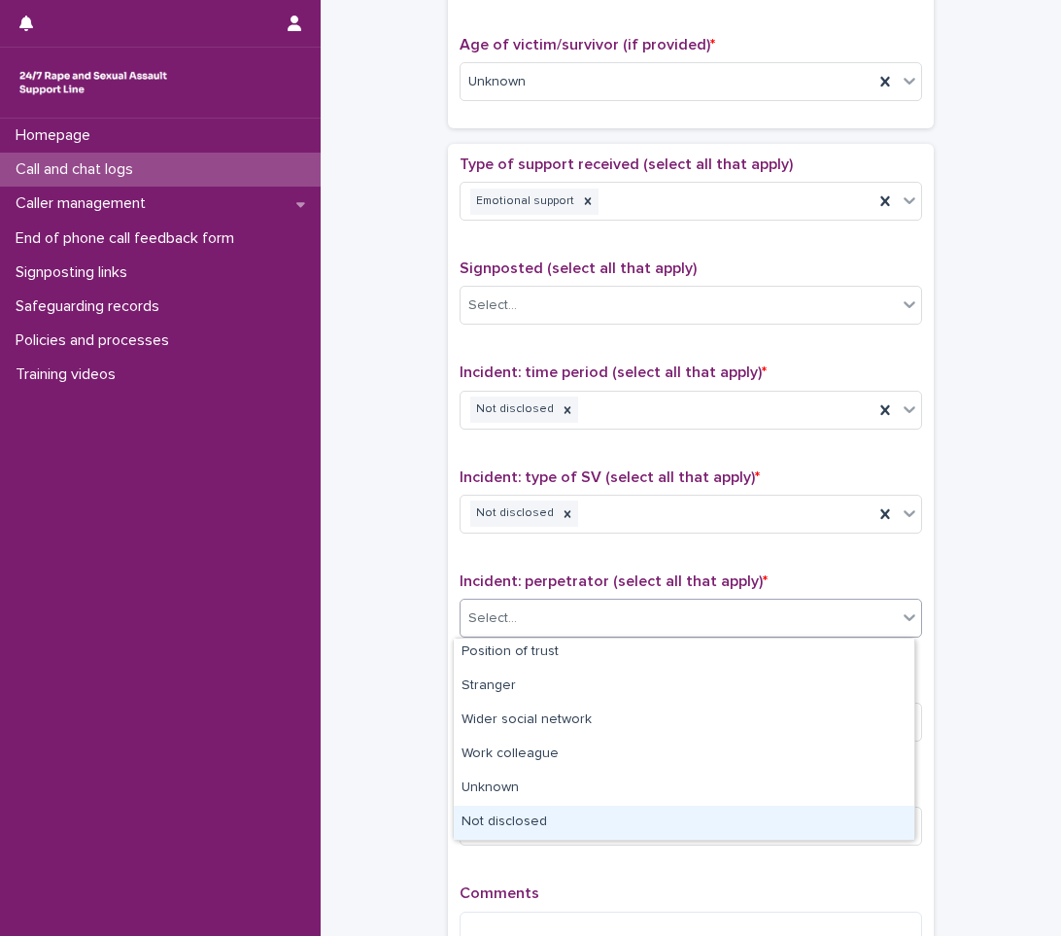
click at [620, 824] on div "Not disclosed" at bounding box center [684, 822] width 461 height 34
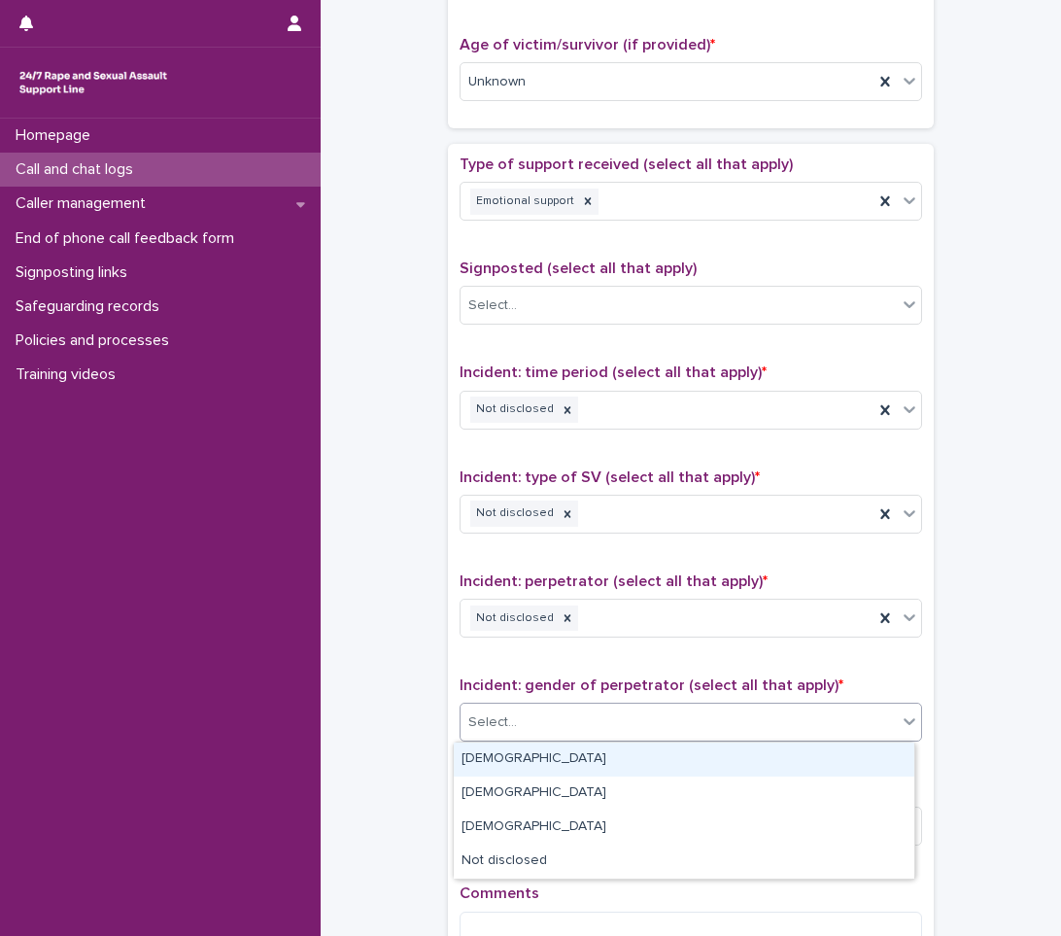
click at [520, 729] on div "Select..." at bounding box center [679, 722] width 436 height 32
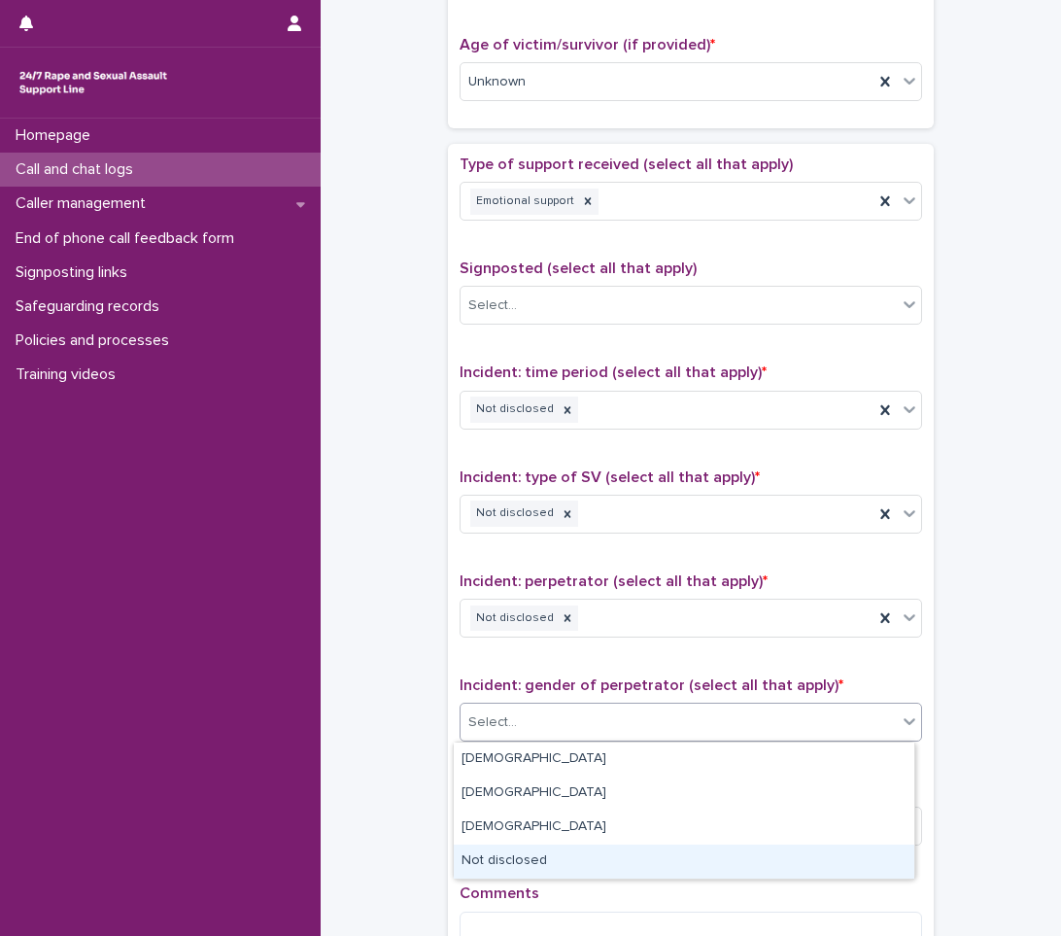
click at [496, 857] on div "Not disclosed" at bounding box center [684, 861] width 461 height 34
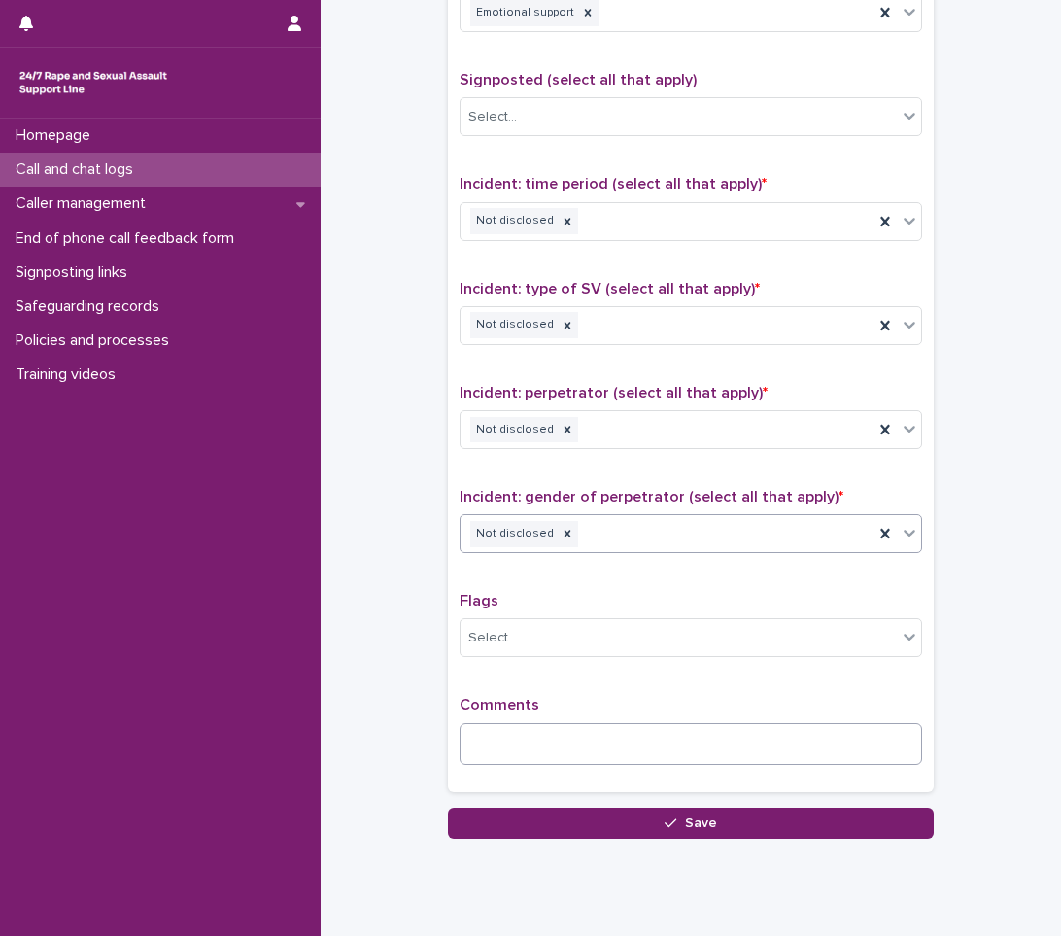
scroll to position [1166, 0]
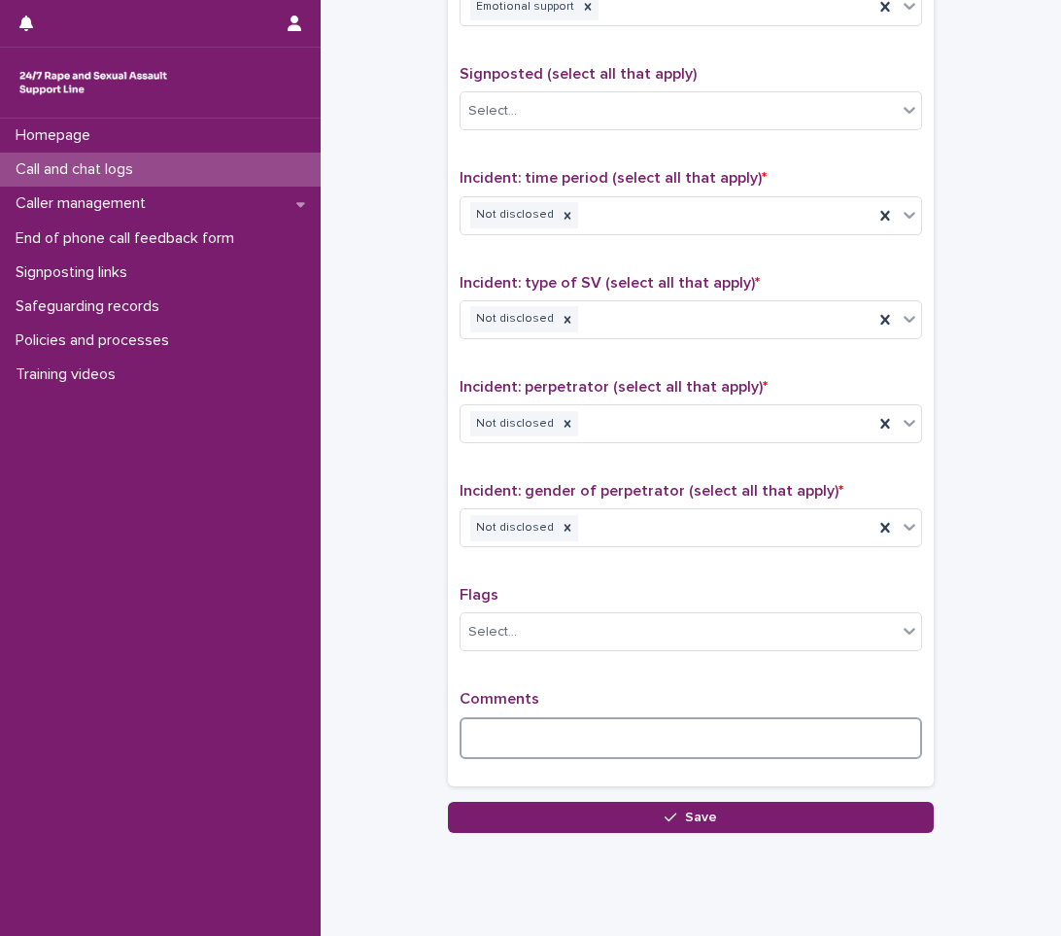
click at [617, 747] on textarea at bounding box center [691, 738] width 462 height 42
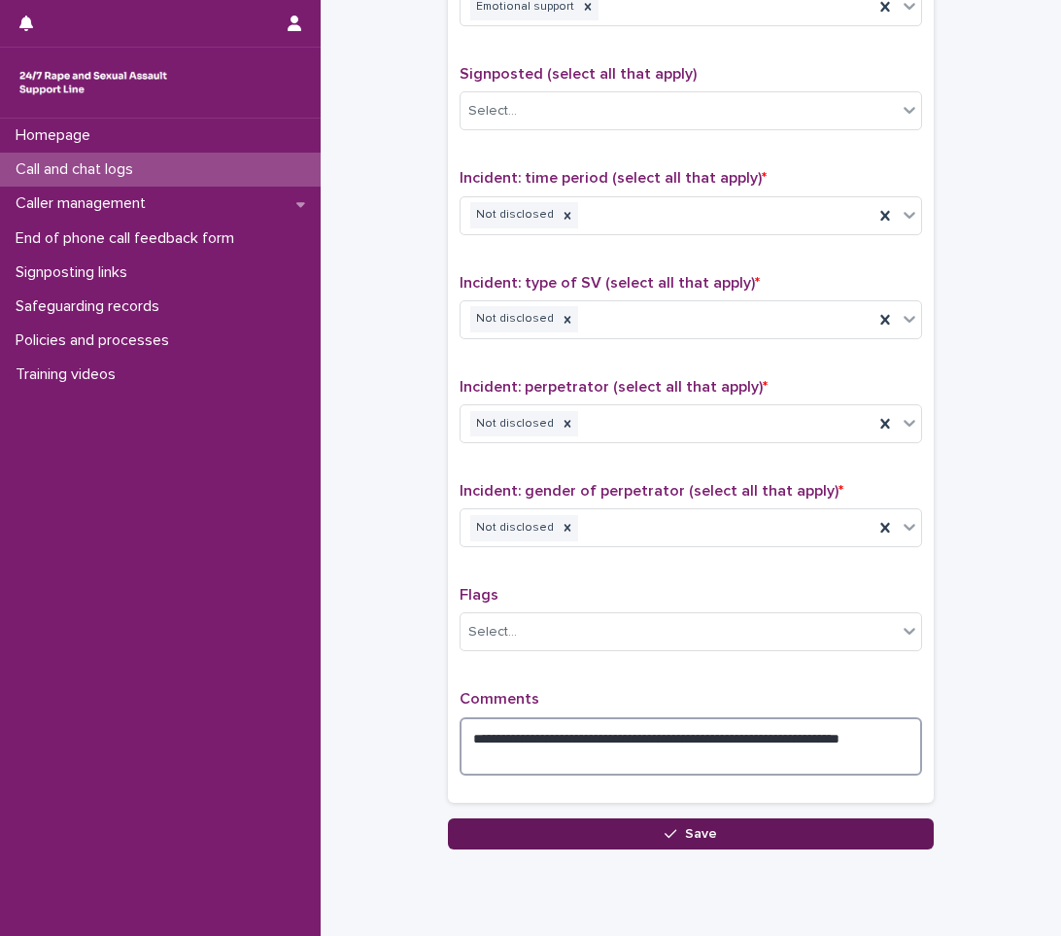
type textarea "**********"
click at [500, 841] on button "Save" at bounding box center [691, 833] width 486 height 31
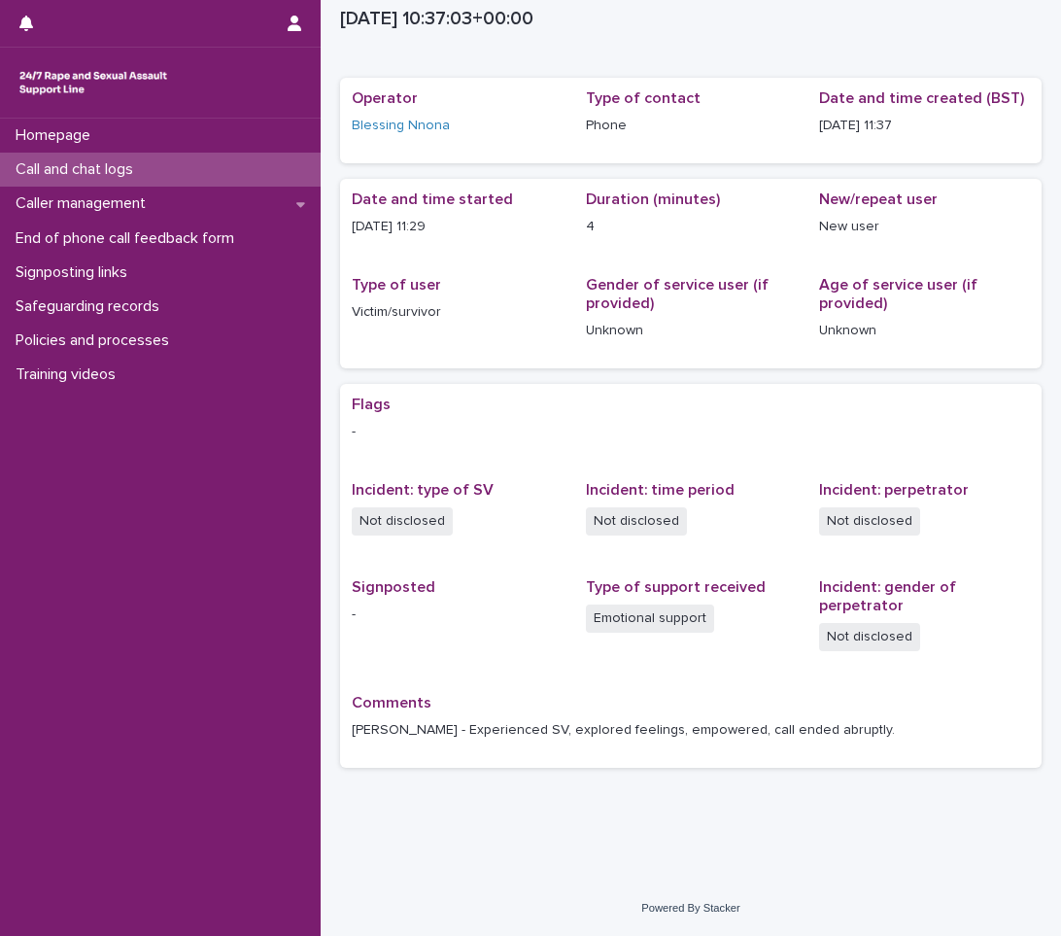
scroll to position [39, 0]
click at [172, 613] on div "Homepage Call and chat logs Caller management End of phone call feedback form S…" at bounding box center [160, 527] width 321 height 817
click at [200, 175] on div "Call and chat logs" at bounding box center [160, 170] width 321 height 34
